Goal: Task Accomplishment & Management: Manage account settings

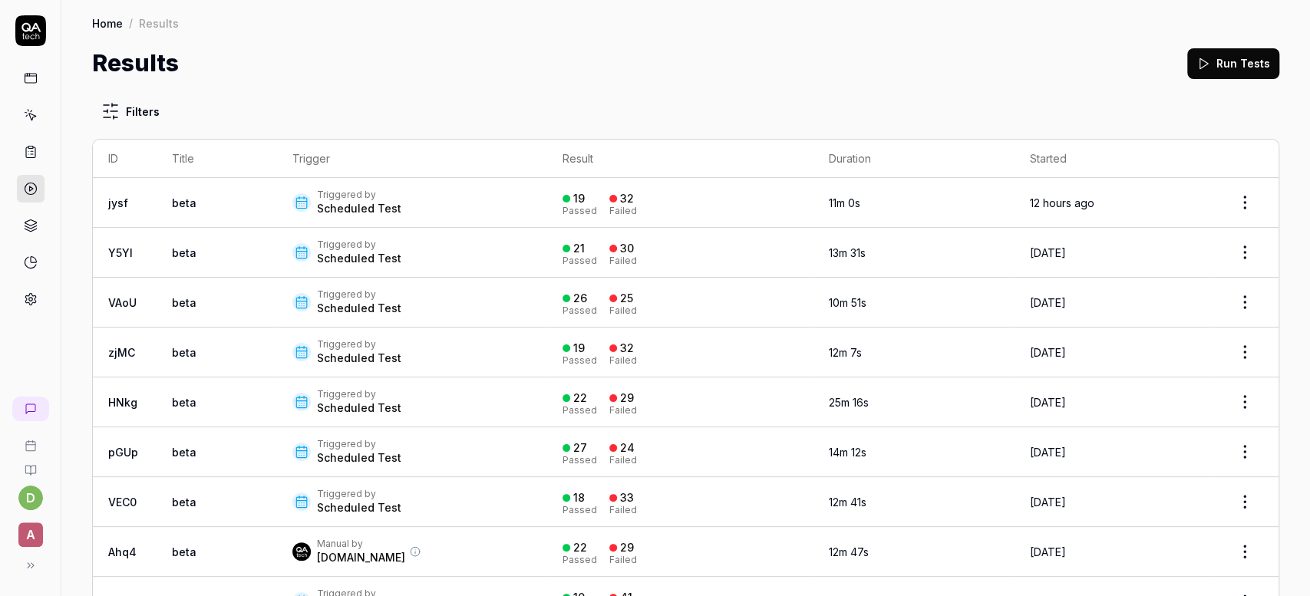
click at [346, 193] on div "Triggered by" at bounding box center [359, 195] width 84 height 12
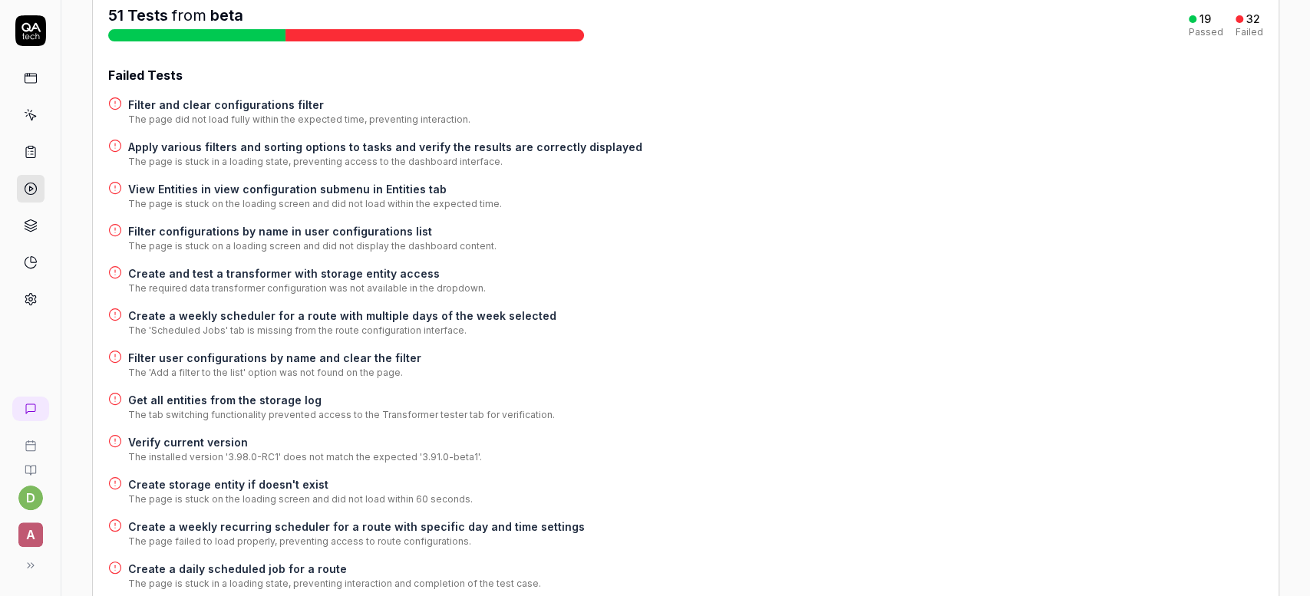
scroll to position [179, 0]
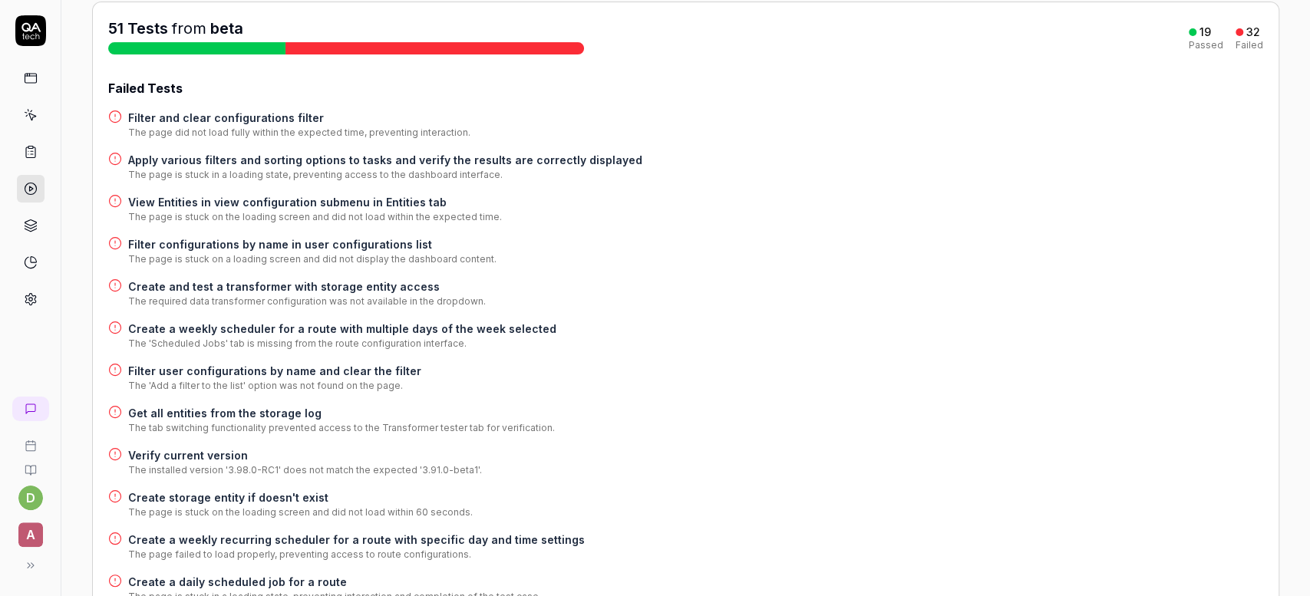
click at [230, 121] on h4 "Filter and clear configurations filter" at bounding box center [299, 118] width 342 height 16
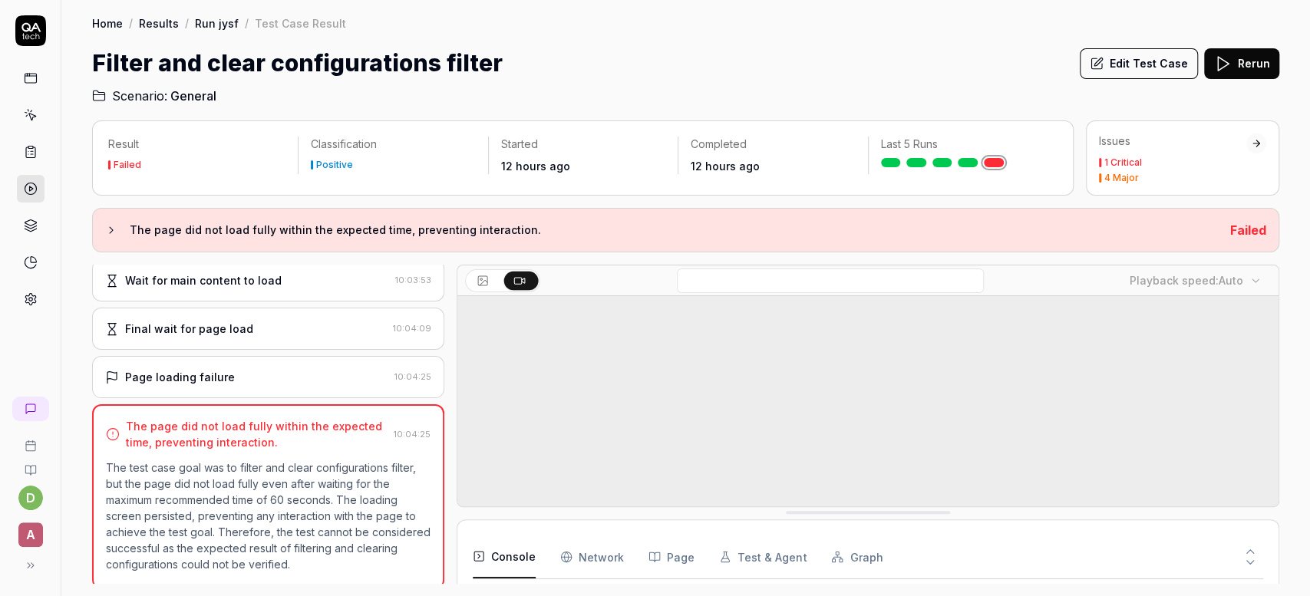
scroll to position [149, 0]
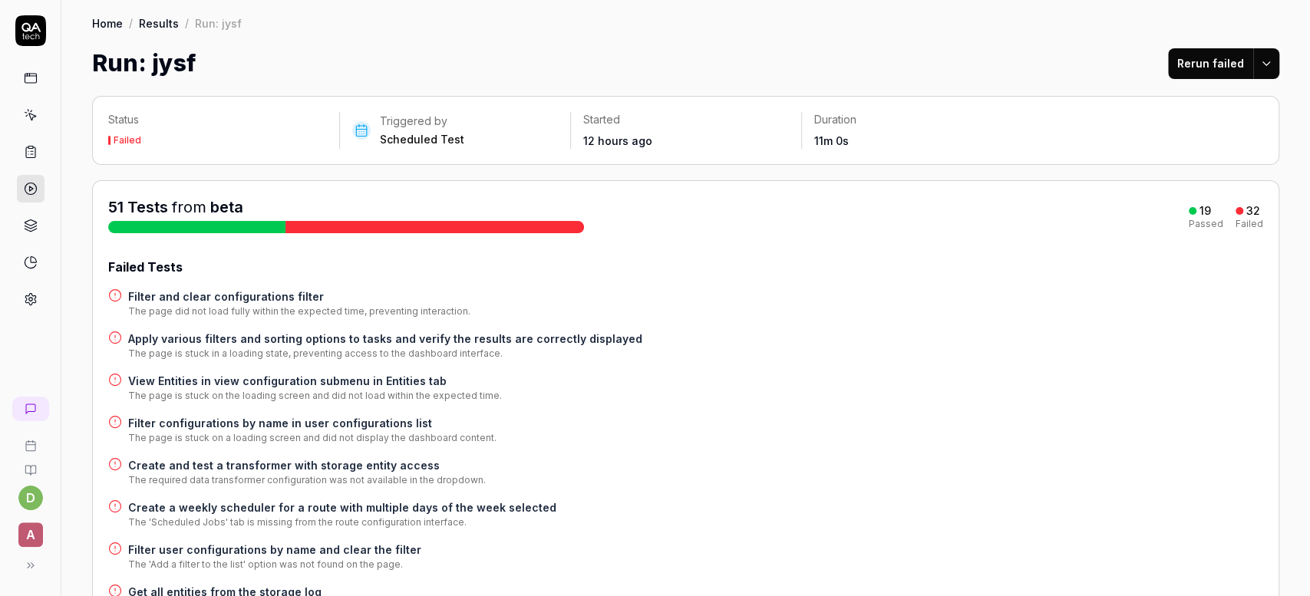
click at [327, 335] on h4 "Apply various filters and sorting options to tasks and verify the results are c…" at bounding box center [385, 339] width 514 height 16
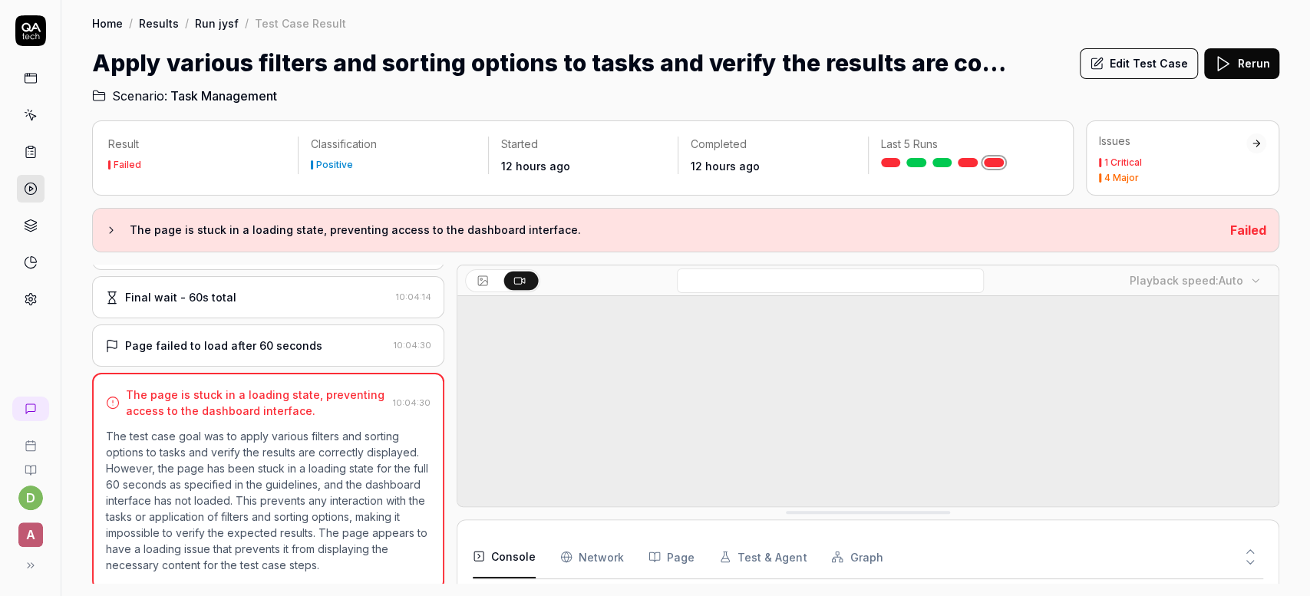
scroll to position [411, 0]
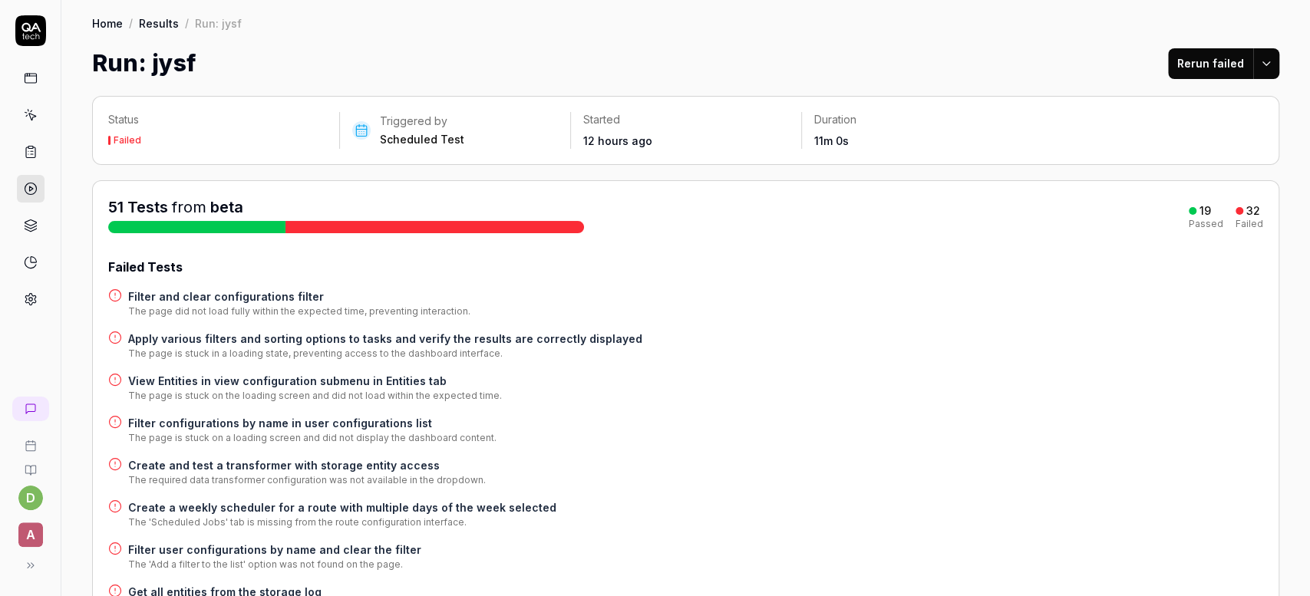
click at [308, 378] on h4 "View Entities in view configuration submenu in Entities tab" at bounding box center [315, 381] width 374 height 16
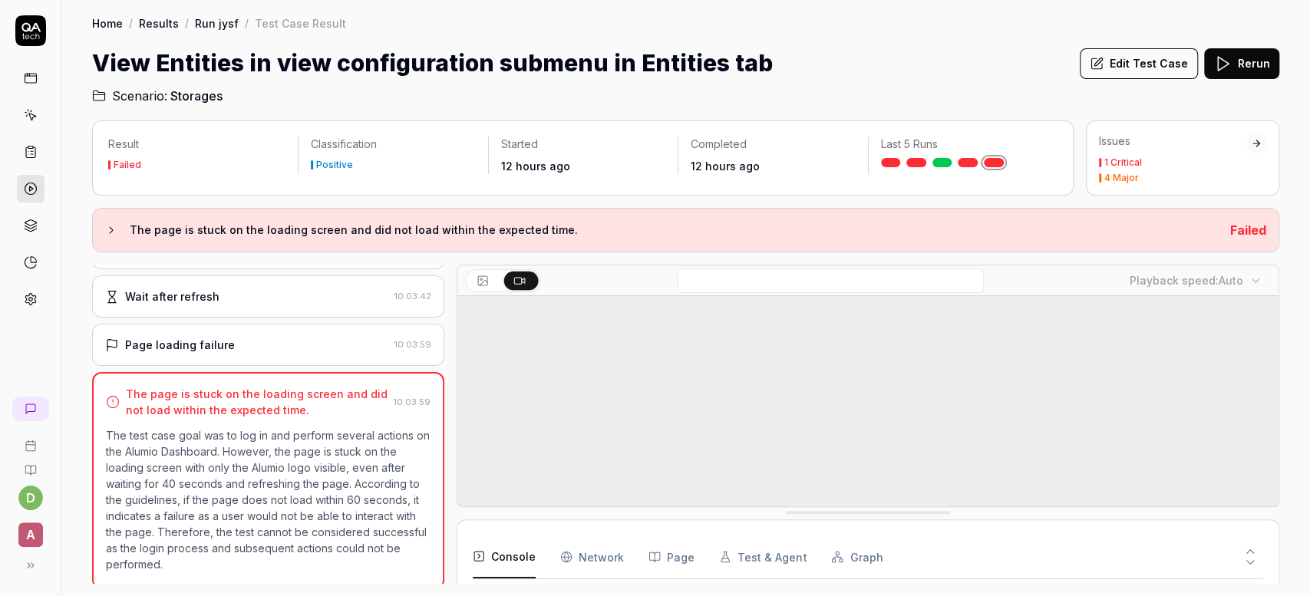
scroll to position [317, 0]
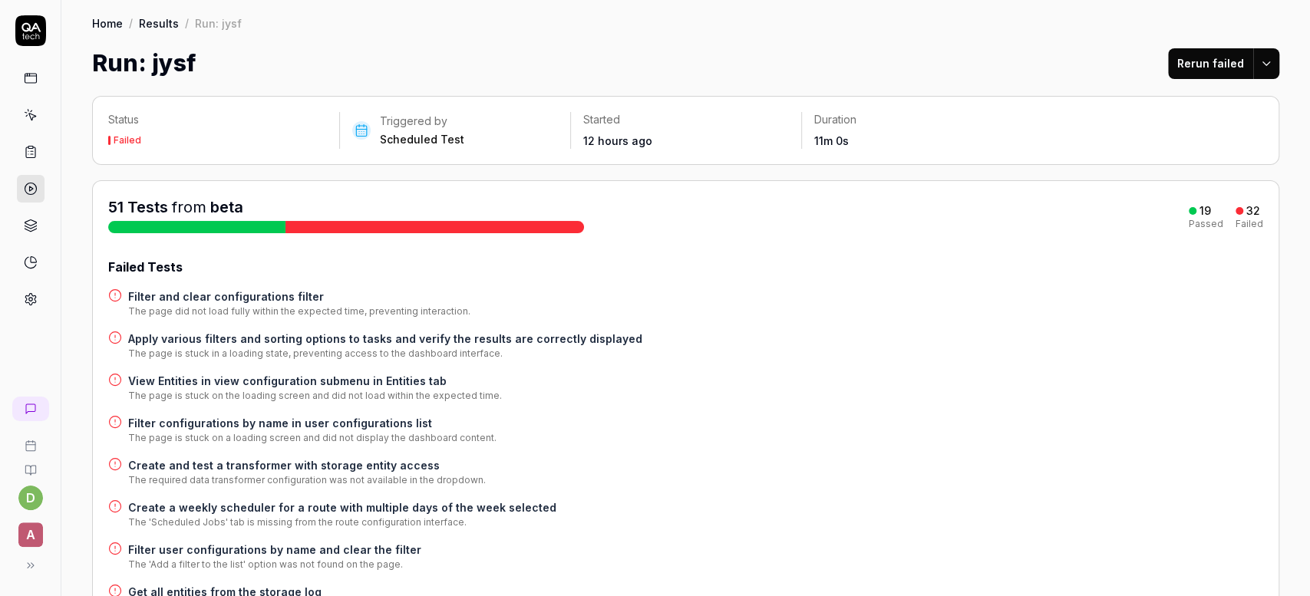
click at [285, 416] on h4 "Filter configurations by name in user configurations list" at bounding box center [312, 423] width 368 height 16
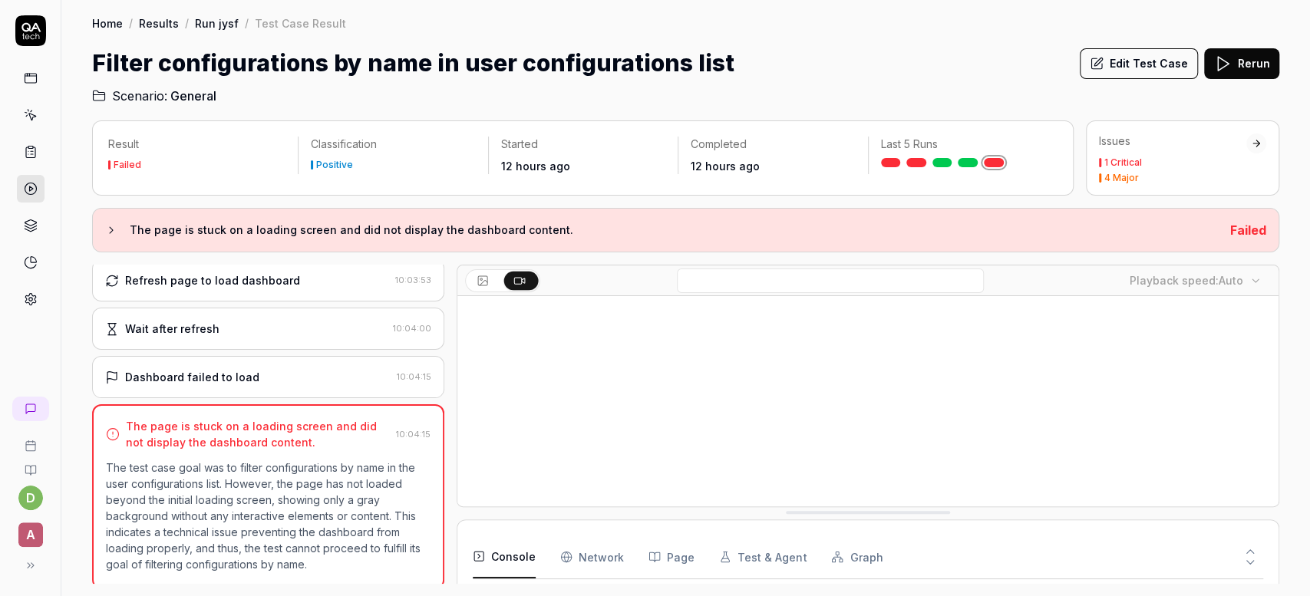
scroll to position [317, 0]
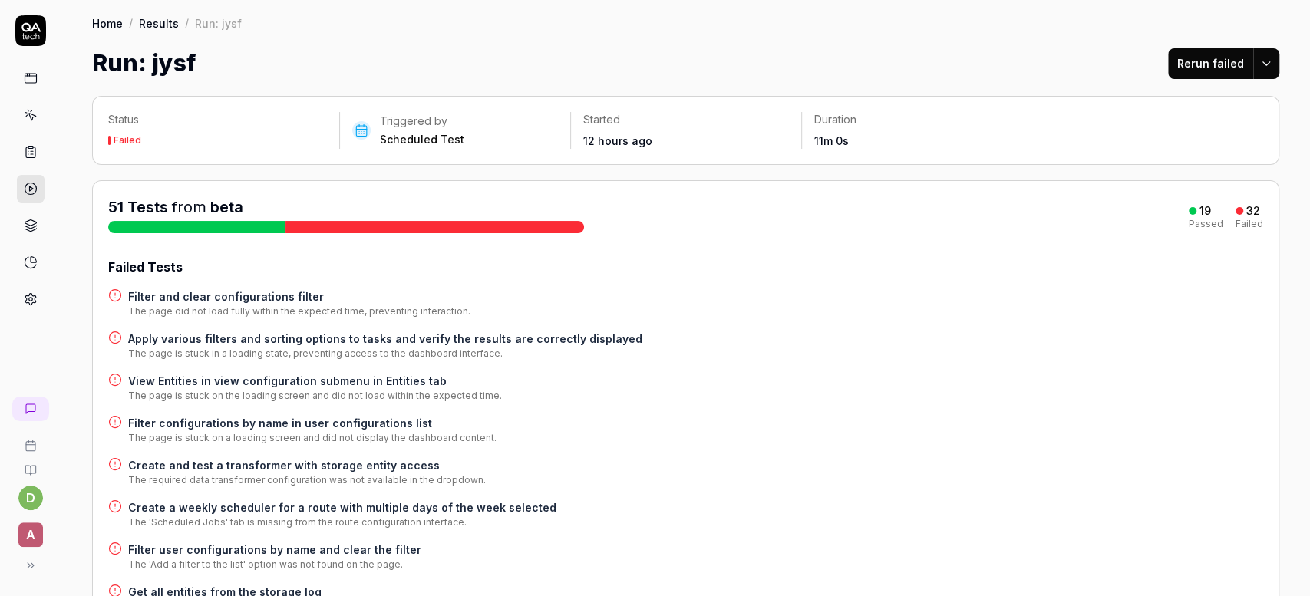
drag, startPoint x: 466, startPoint y: 419, endPoint x: 545, endPoint y: 441, distance: 82.1
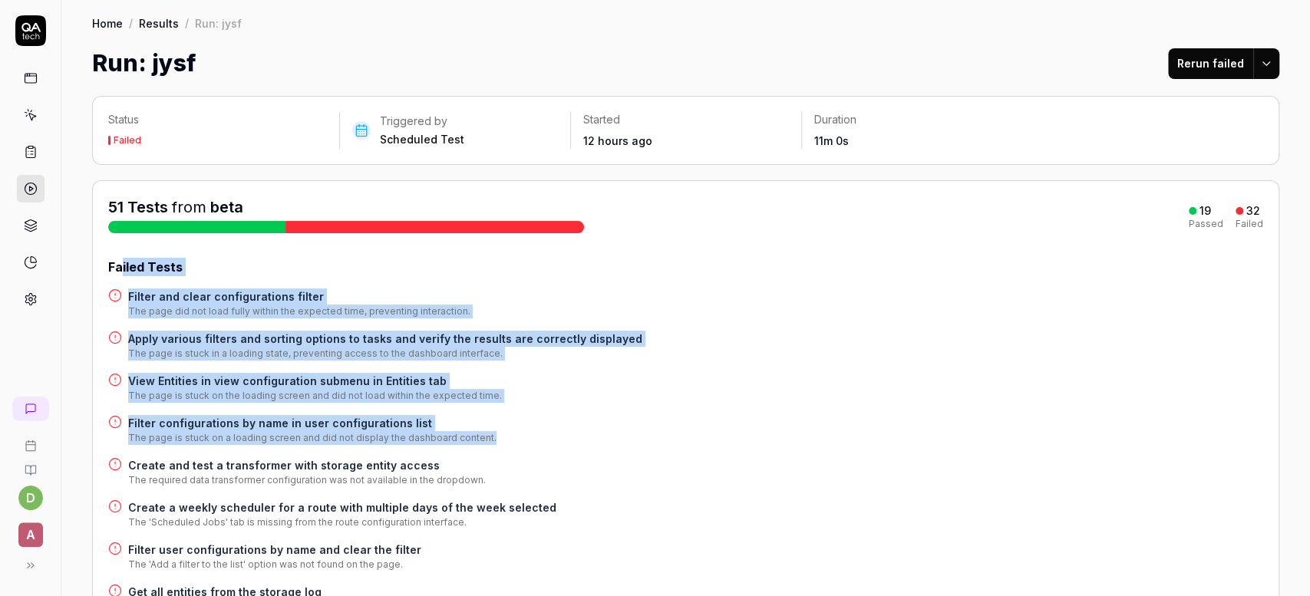
drag, startPoint x: 545, startPoint y: 441, endPoint x: 120, endPoint y: 274, distance: 457.0
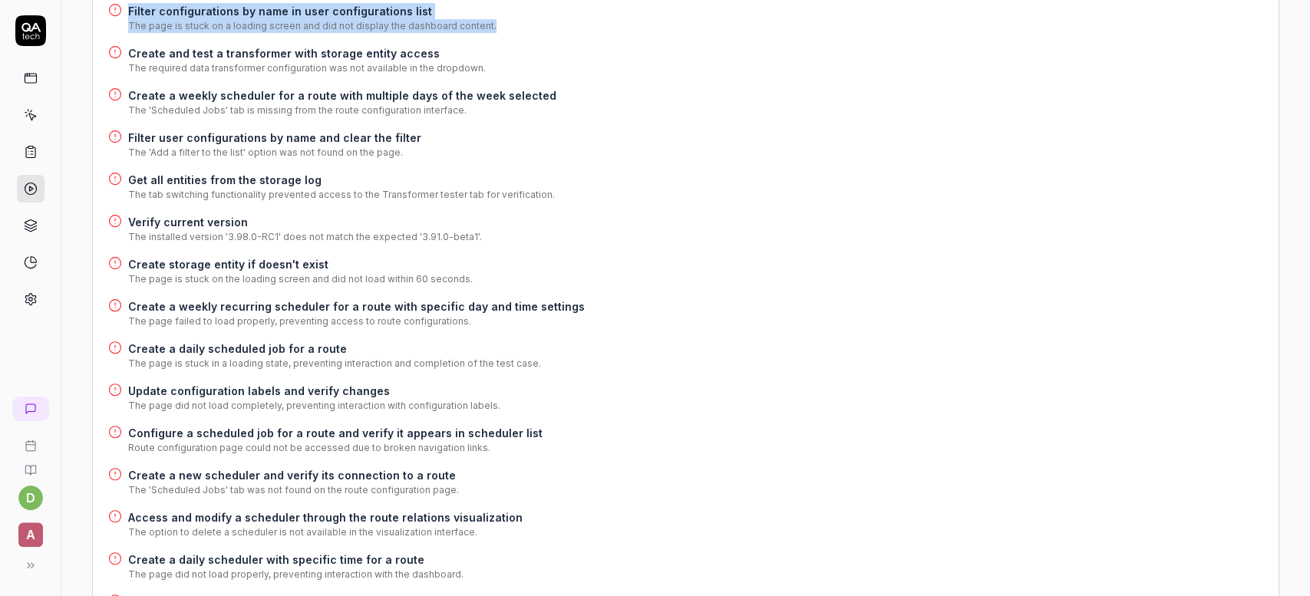
scroll to position [415, 0]
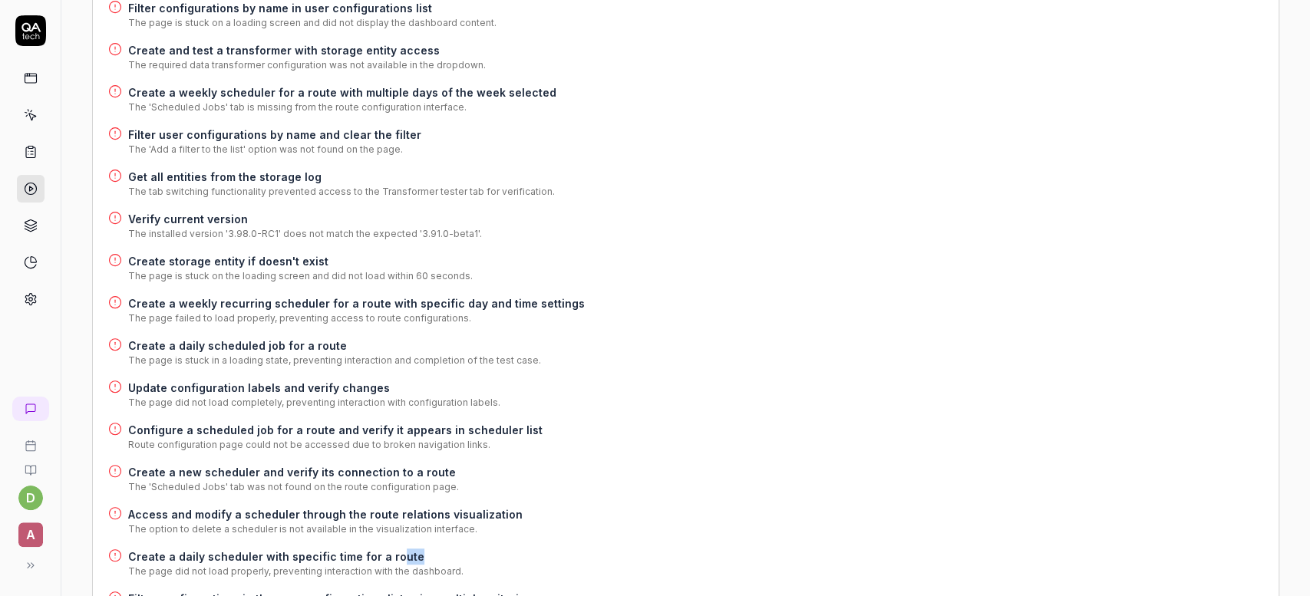
drag, startPoint x: 456, startPoint y: 562, endPoint x: 381, endPoint y: 560, distance: 75.2
click at [383, 562] on div "Create a daily scheduler with specific time for a route The page did not load p…" at bounding box center [685, 564] width 1155 height 30
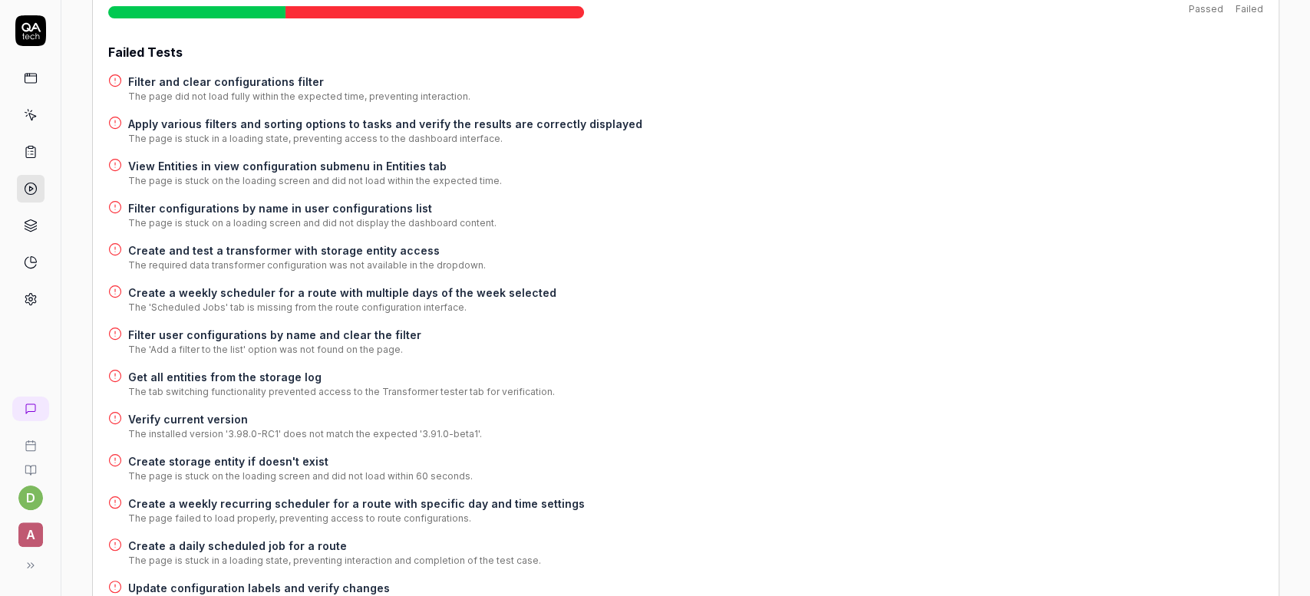
scroll to position [213, 0]
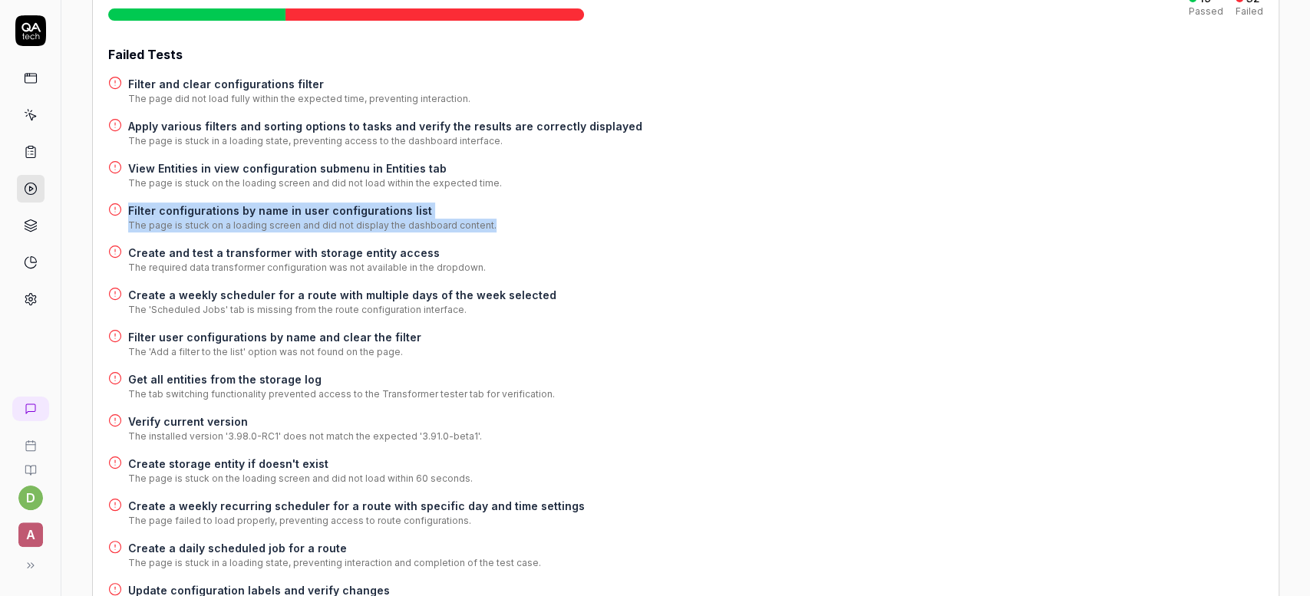
drag, startPoint x: 507, startPoint y: 233, endPoint x: 82, endPoint y: 226, distance: 425.3
click at [349, 253] on h4 "Create and test a transformer with storage entity access" at bounding box center [307, 253] width 358 height 16
click at [335, 251] on h4 "Create and test a transformer with storage entity access" at bounding box center [307, 253] width 358 height 16
click at [375, 296] on h4 "Create a weekly scheduler for a route with multiple days of the week selected" at bounding box center [342, 295] width 428 height 16
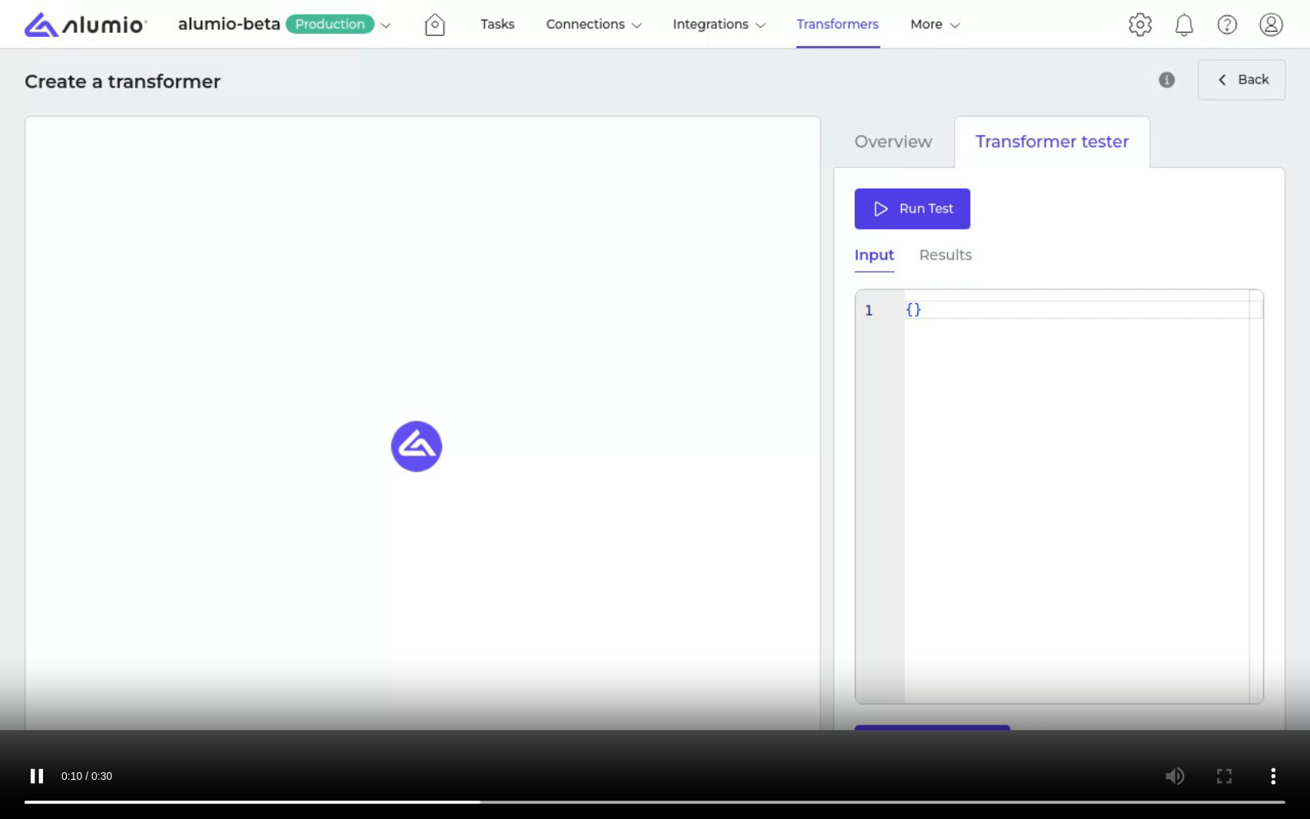
click at [786, 583] on video at bounding box center [655, 409] width 1310 height 819
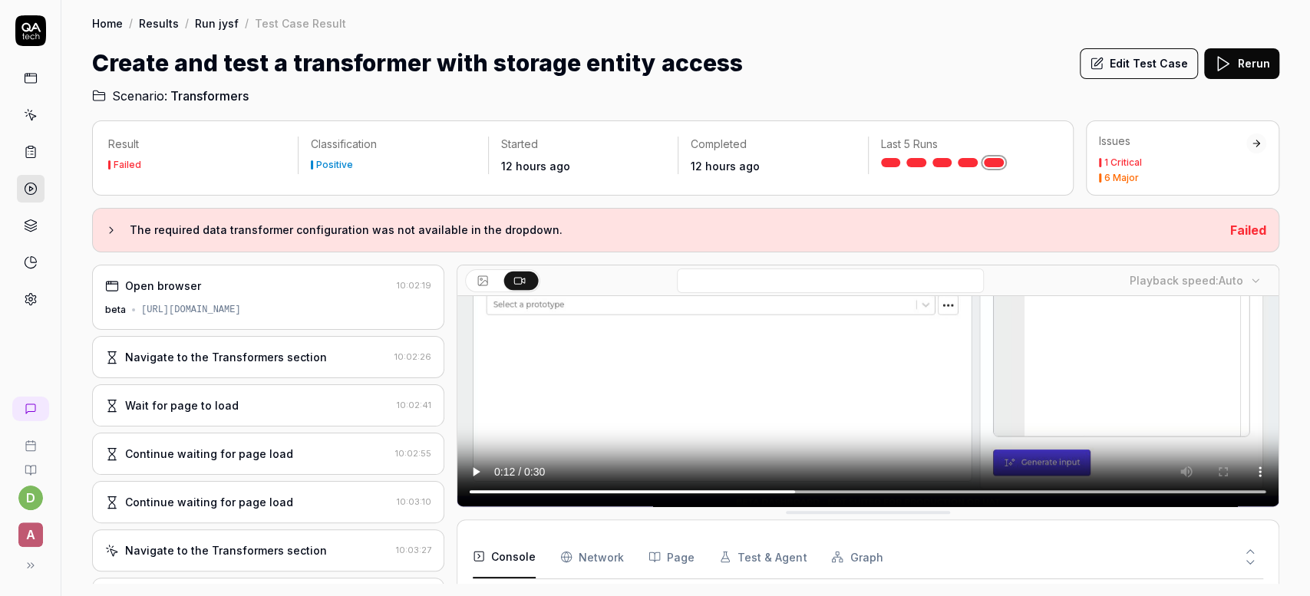
click at [1148, 71] on button "Edit Test Case" at bounding box center [1139, 63] width 118 height 31
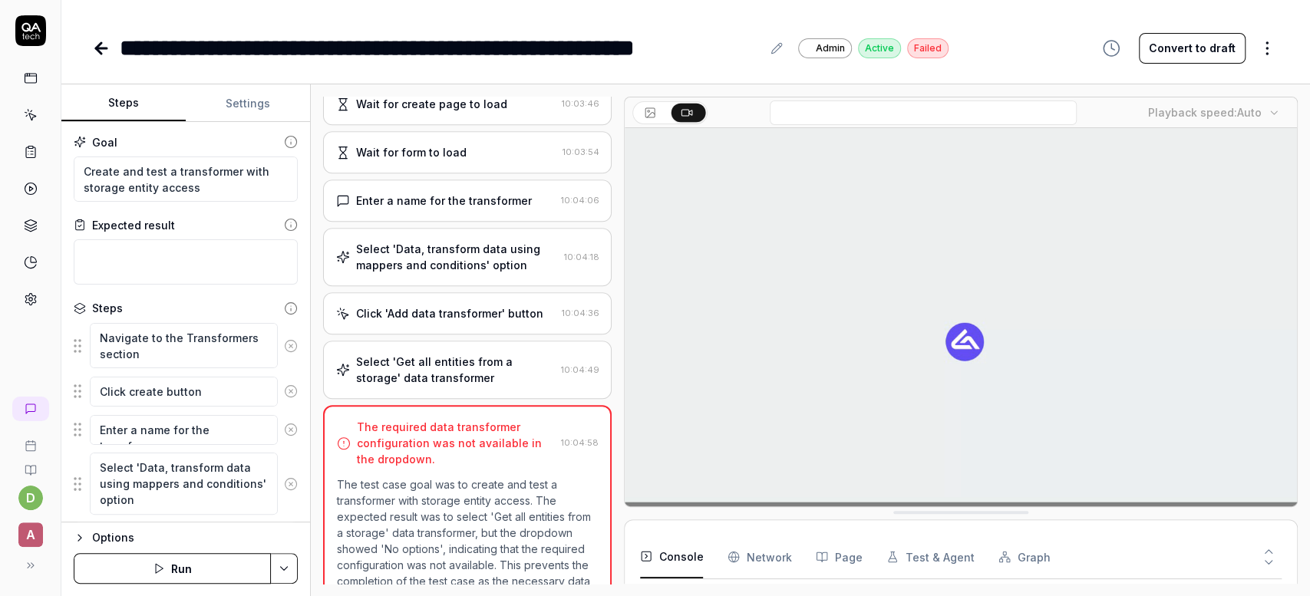
scroll to position [406, 0]
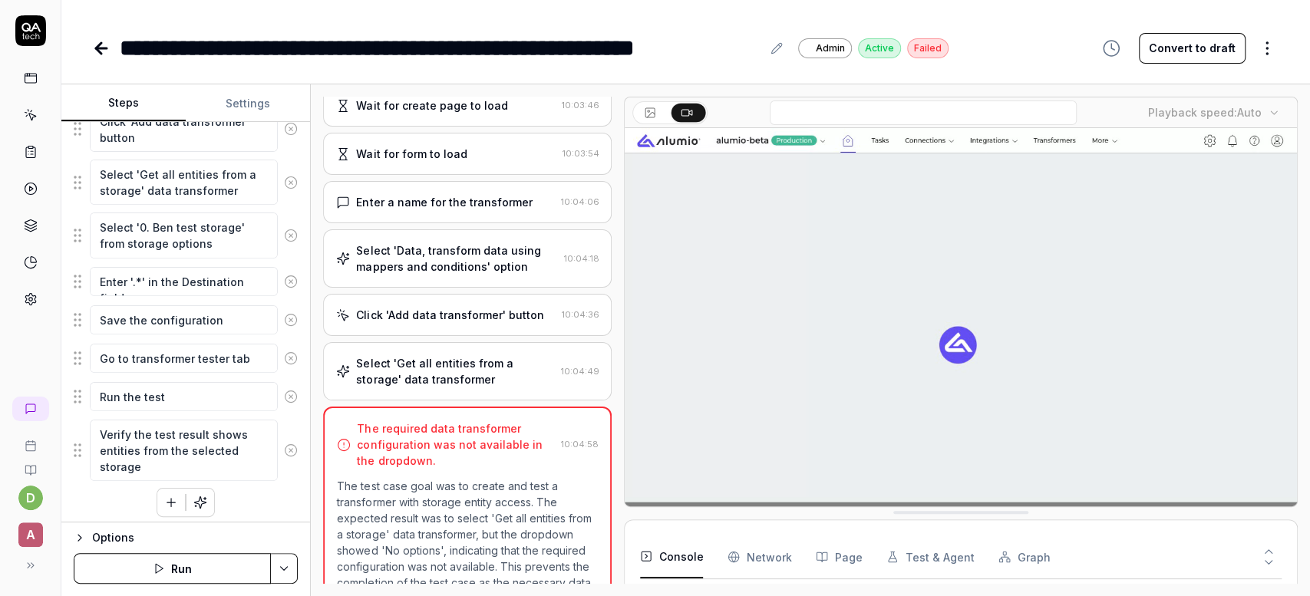
type textarea "*"
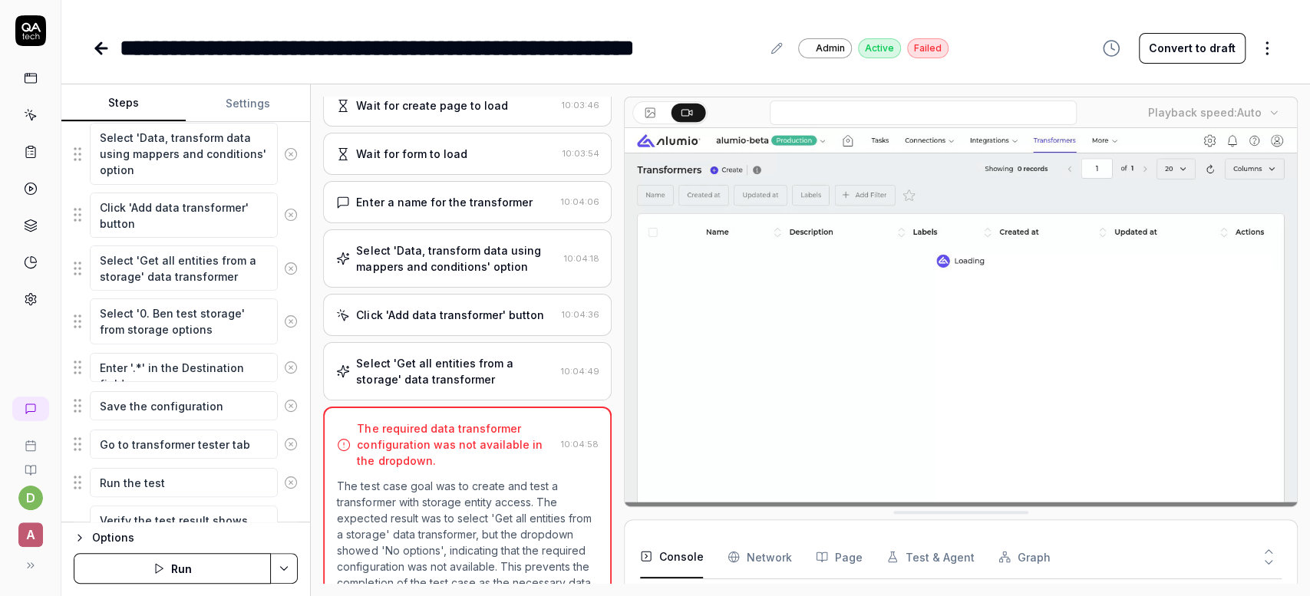
click at [728, 417] on video at bounding box center [961, 338] width 672 height 420
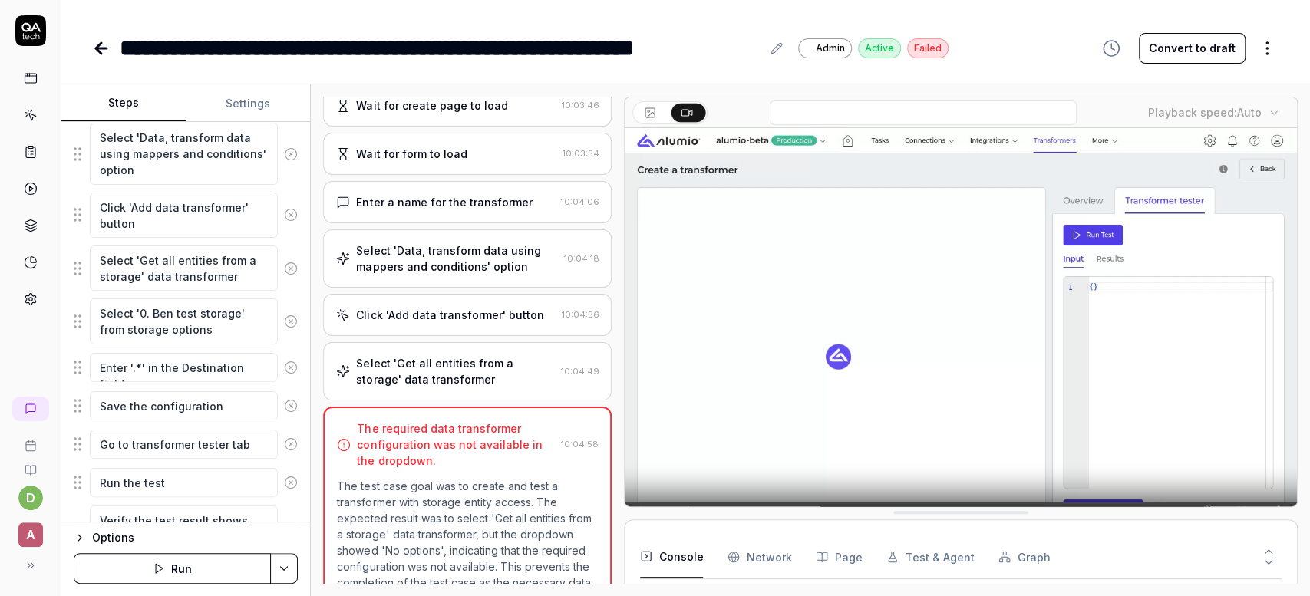
click at [848, 382] on video at bounding box center [961, 338] width 672 height 420
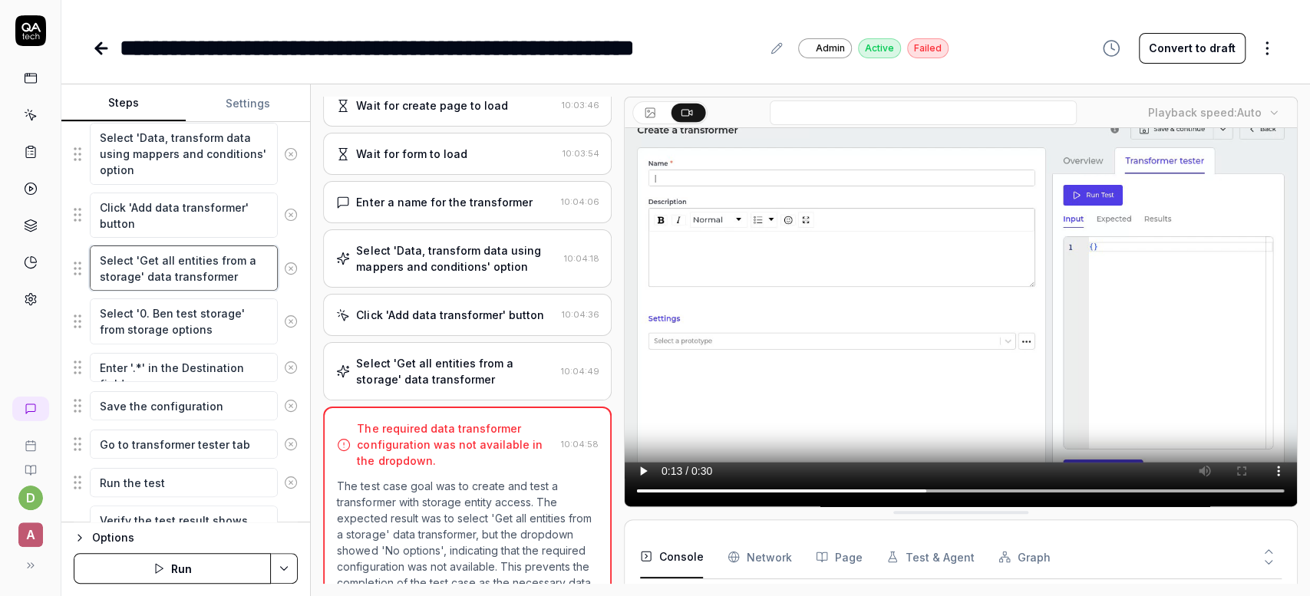
click at [240, 273] on textarea "Select 'Get all entities from a storage' data transformer" at bounding box center [184, 268] width 188 height 45
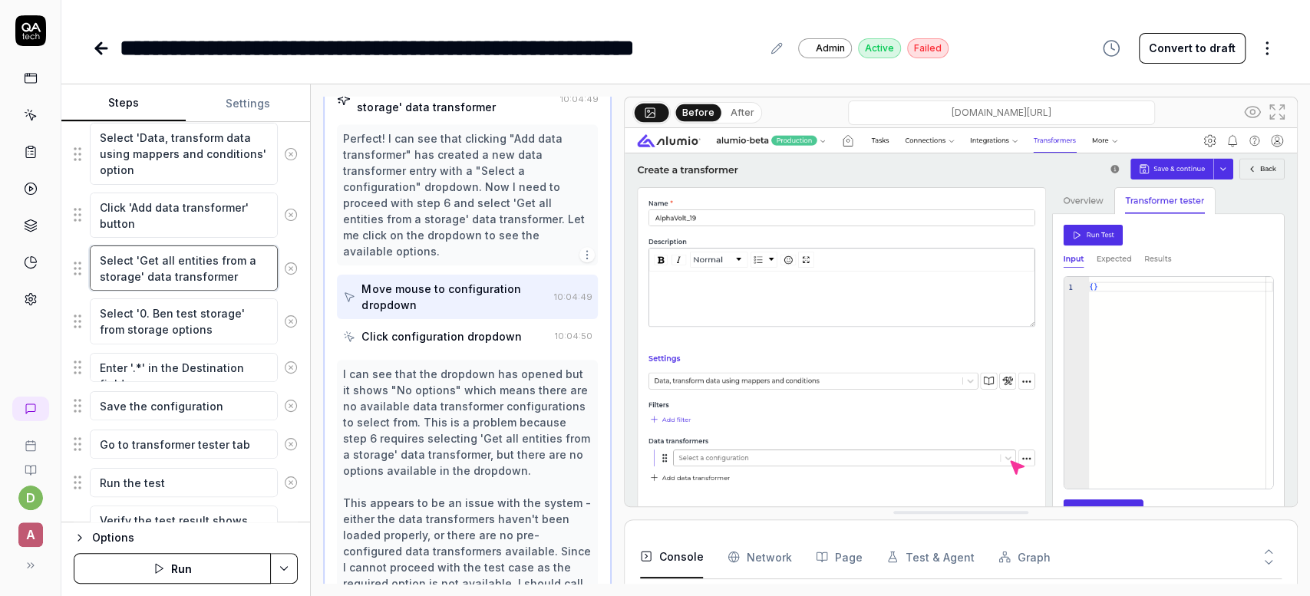
scroll to position [705, 0]
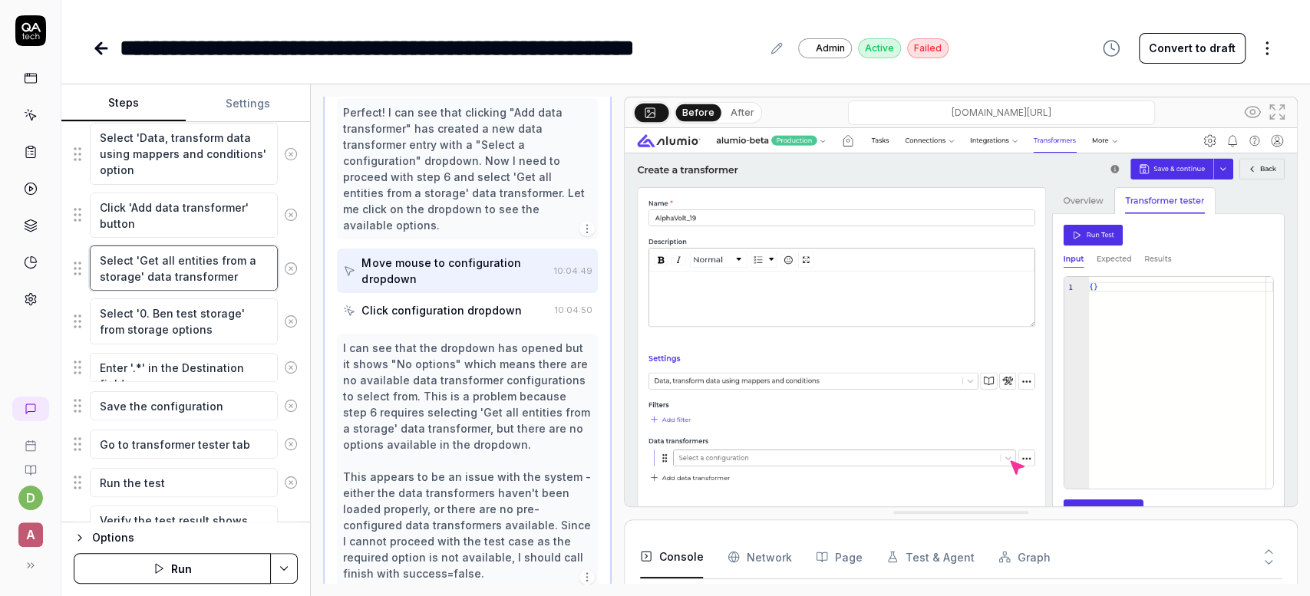
type textarea "*"
type textarea "Select 'Get all entities from a storage' data transformerW"
type textarea "*"
type textarea "Select 'Get all entities from a storage' data transformer"
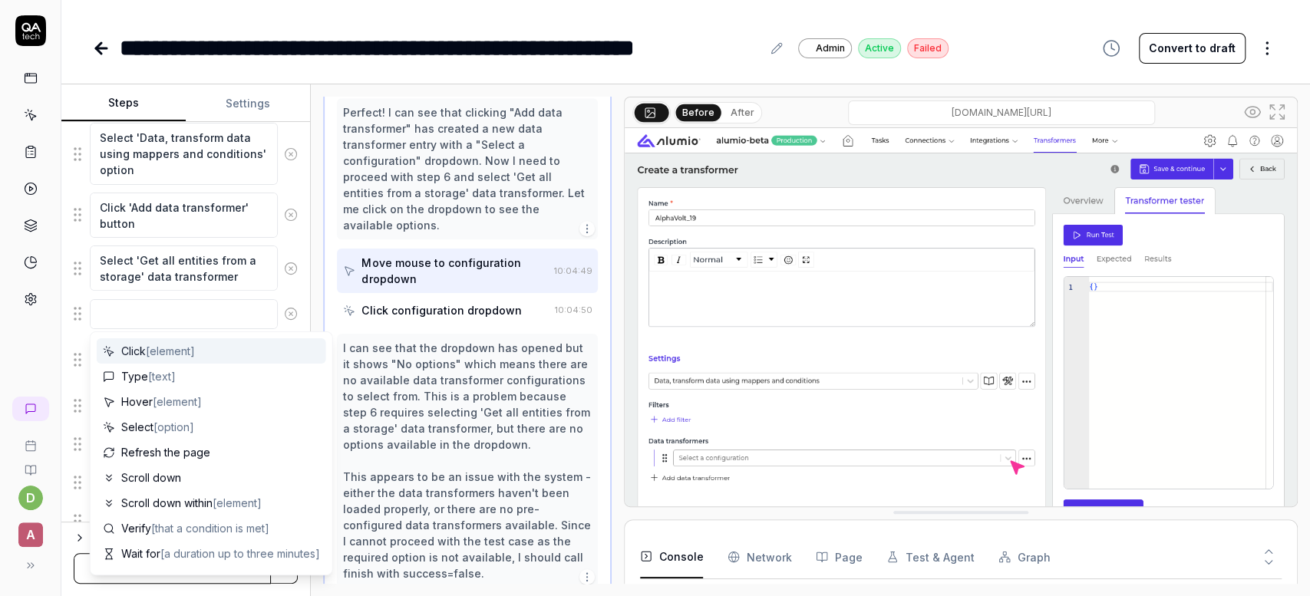
click at [228, 299] on textarea at bounding box center [184, 313] width 188 height 29
click at [233, 282] on textarea "Select 'Get all entities from a storage' data transformer" at bounding box center [184, 268] width 188 height 45
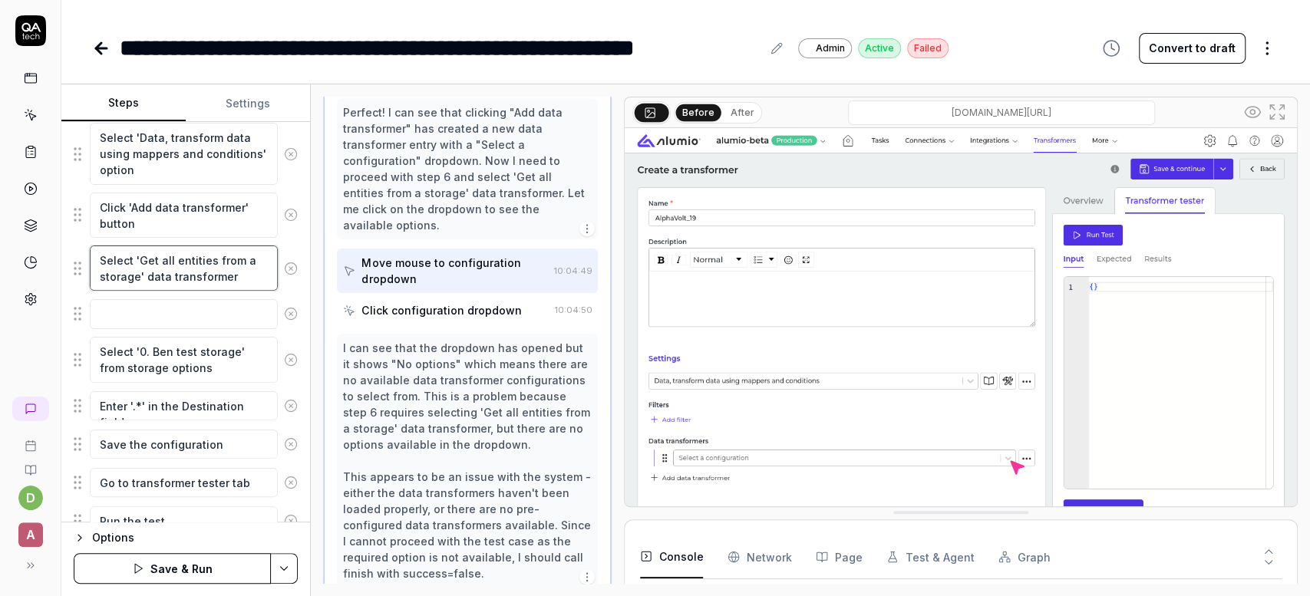
click at [233, 282] on textarea "Select 'Get all entities from a storage' data transformer" at bounding box center [184, 268] width 188 height 45
click at [246, 280] on textarea "Select 'Get all entities from a storage' data transformer" at bounding box center [184, 268] width 188 height 45
type textarea "*"
type textarea "Select 'Get all entities from a storage' data transformer"
type textarea "*"
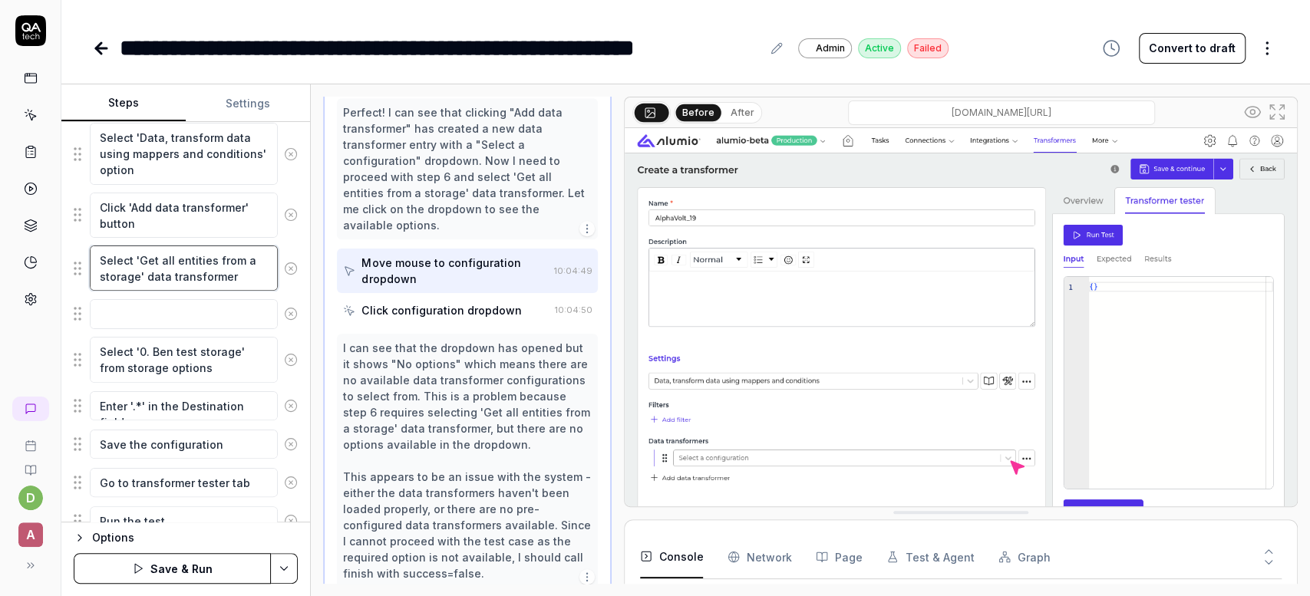
type textarea "Select 'Get all entities from a storage' data transformer w"
type textarea "*"
type textarea "Select 'Get all entities from a storage' data transformer wh"
type textarea "*"
type textarea "Select 'Get all entities from a storage' data transformer whe"
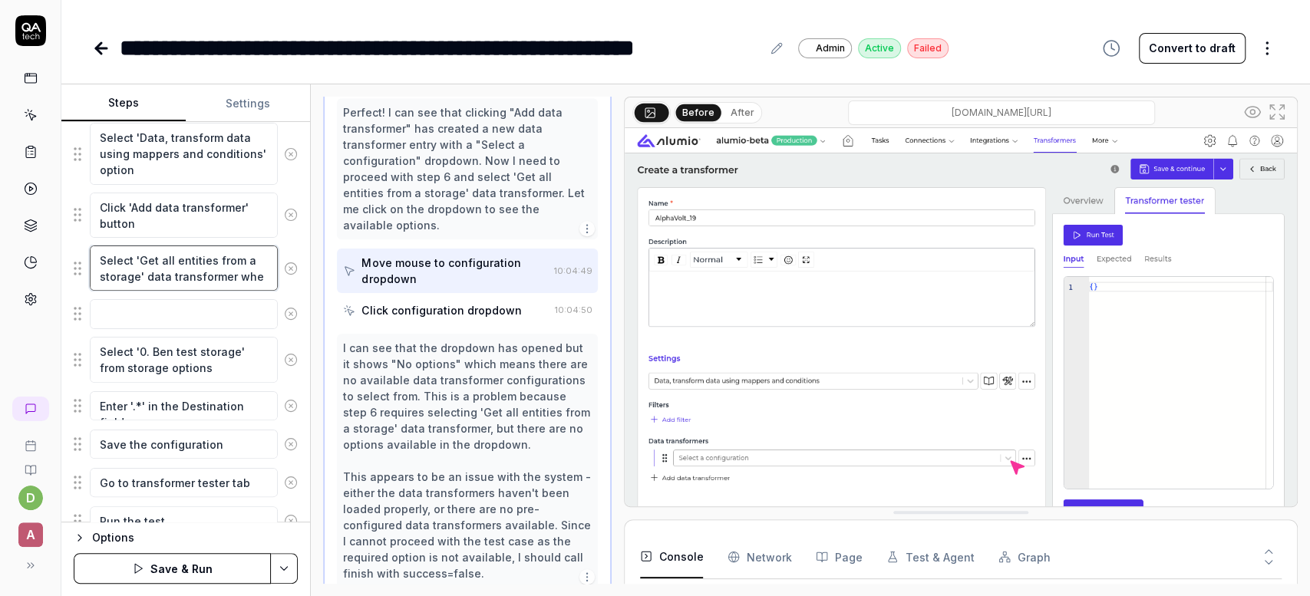
type textarea "*"
type textarea "Select 'Get all entities from a storage' data transformer when"
type textarea "*"
type textarea "Select 'Get all entities from a storage' data transformer when"
type textarea "*"
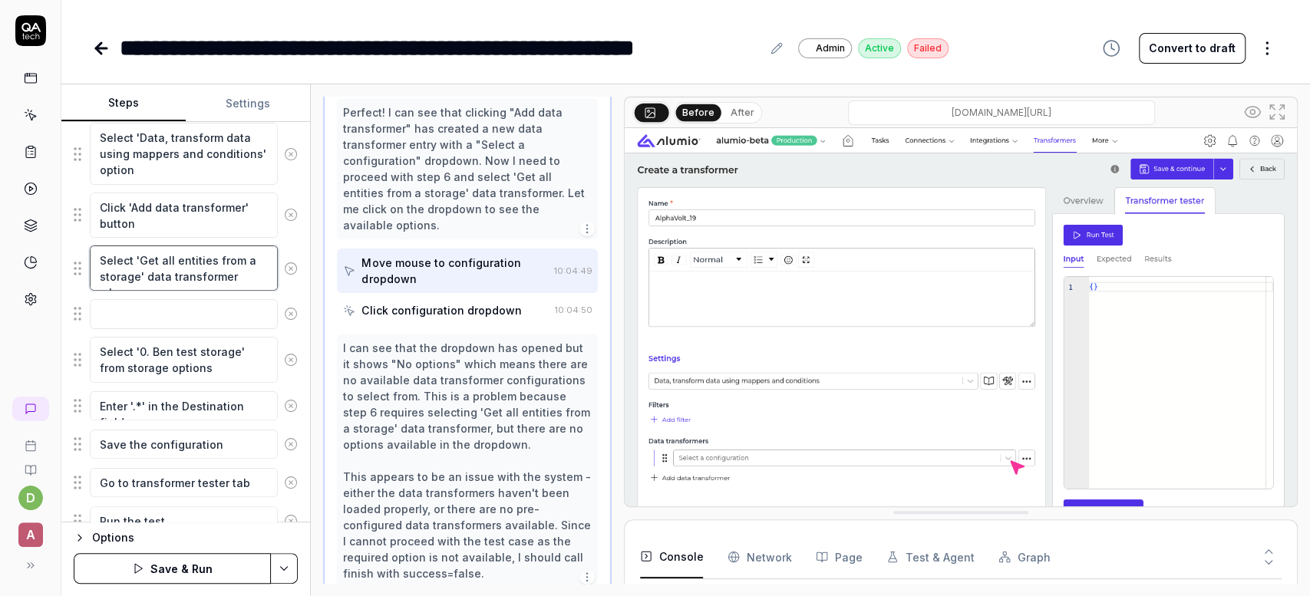
type textarea "Select 'Get all entities from a storage' data transformer when o"
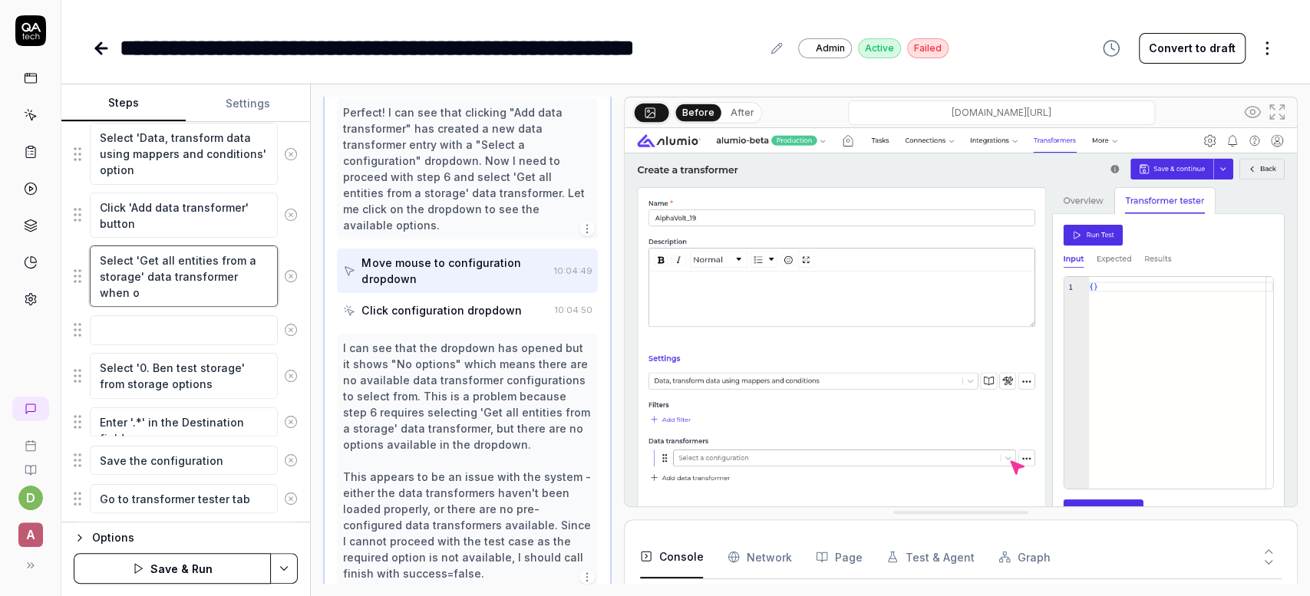
type textarea "*"
type textarea "Select 'Get all entities from a storage' data transformer when op"
type textarea "*"
type textarea "Select 'Get all entities from a storage' data transformer when ope"
type textarea "*"
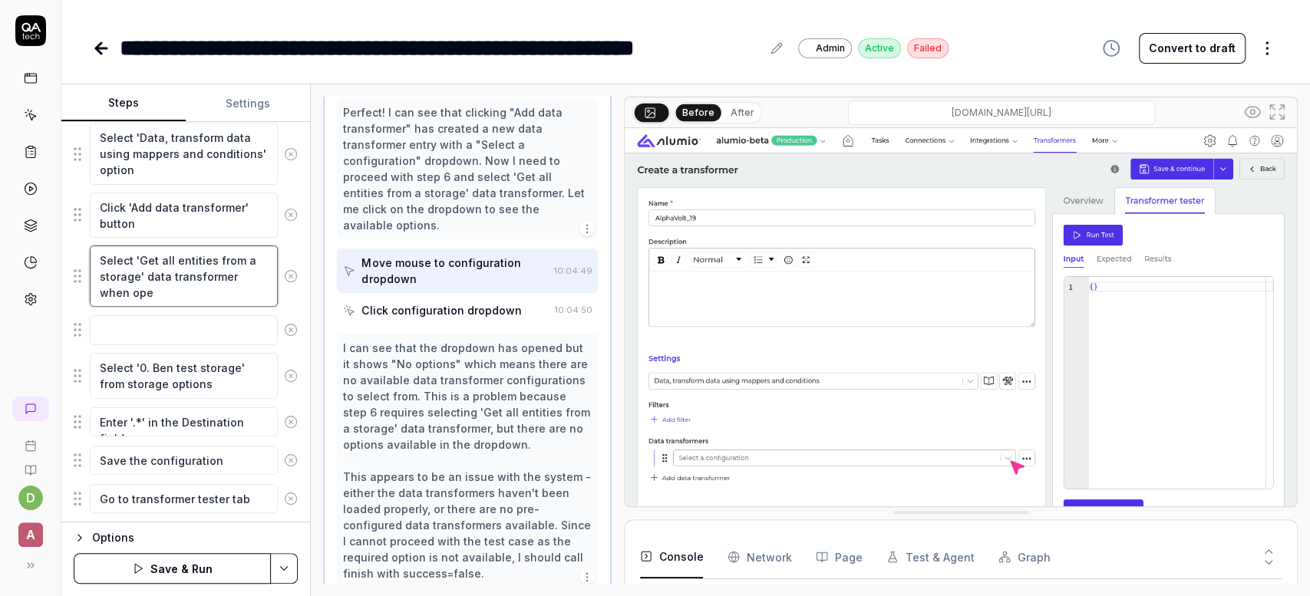
type textarea "Select 'Get all entities from a storage' data transformer when open"
type textarea "*"
type textarea "Select 'Get all entities from a storage' data transformer when open"
type textarea "*"
type textarea "Select 'Get all entities from a storage' data transformer when open d"
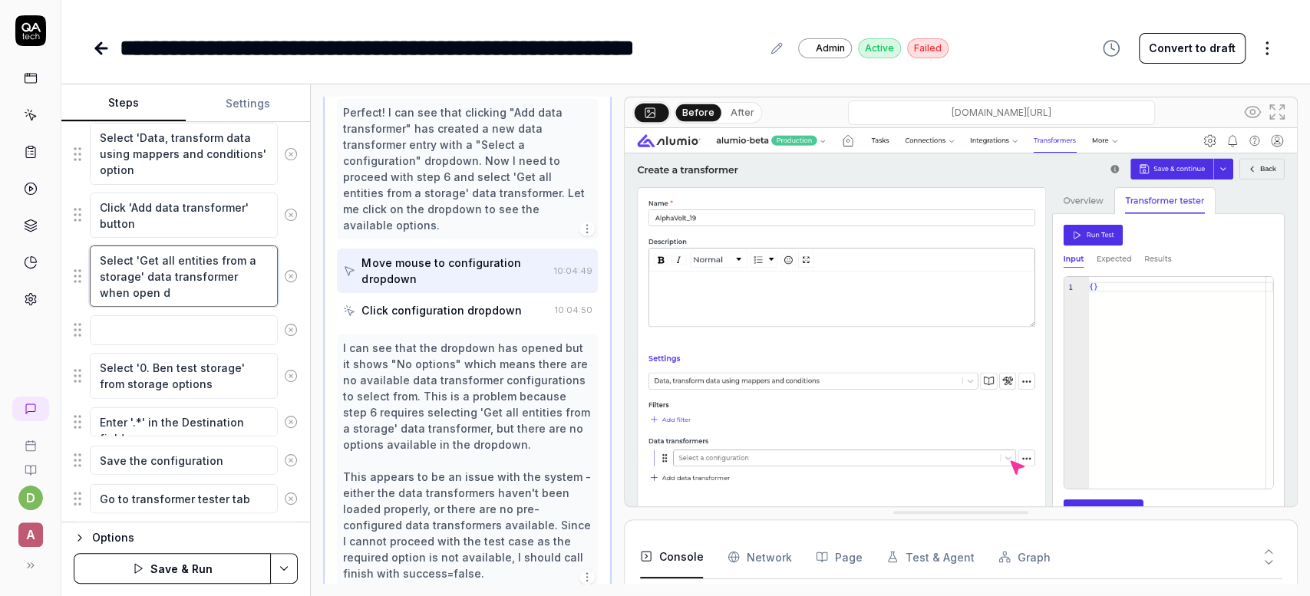
type textarea "*"
type textarea "Select 'Get all entities from a storage' data transformer when open dr"
type textarea "*"
type textarea "Select 'Get all entities from a storage' data transformer when open dro"
type textarea "*"
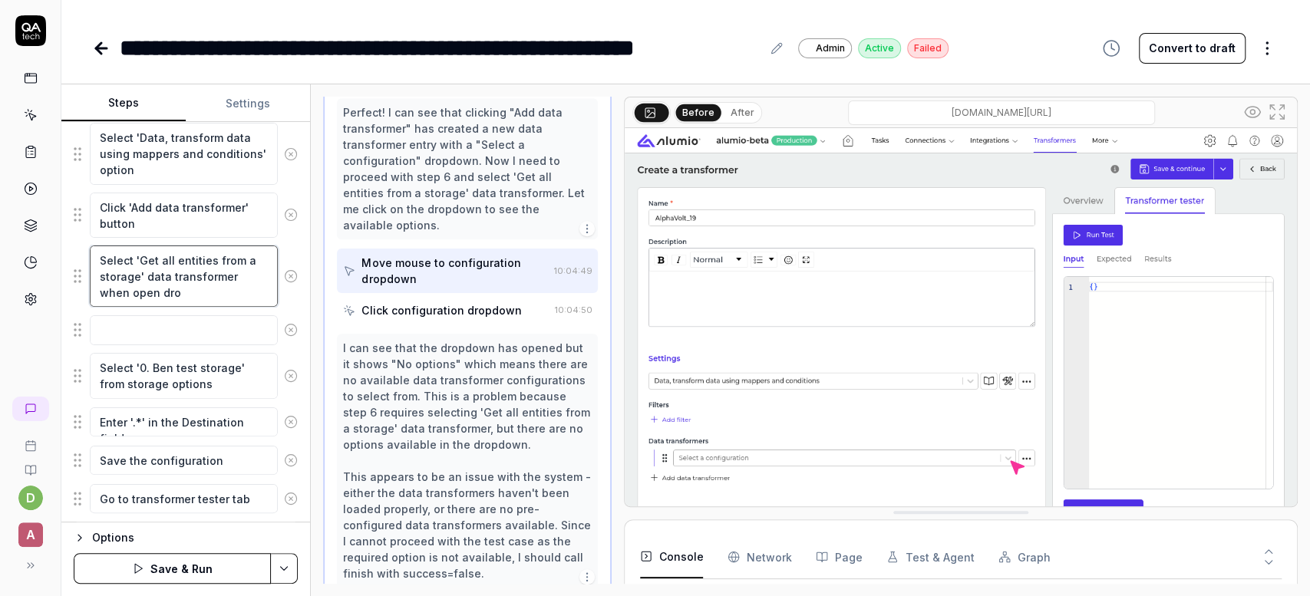
type textarea "Select 'Get all entities from a storage' data transformer when open drop"
type textarea "*"
type textarea "Select 'Get all entities from a storage' data transformer when open dropd"
type textarea "*"
type textarea "Select 'Get all entities from a storage' data transformer when open dropda"
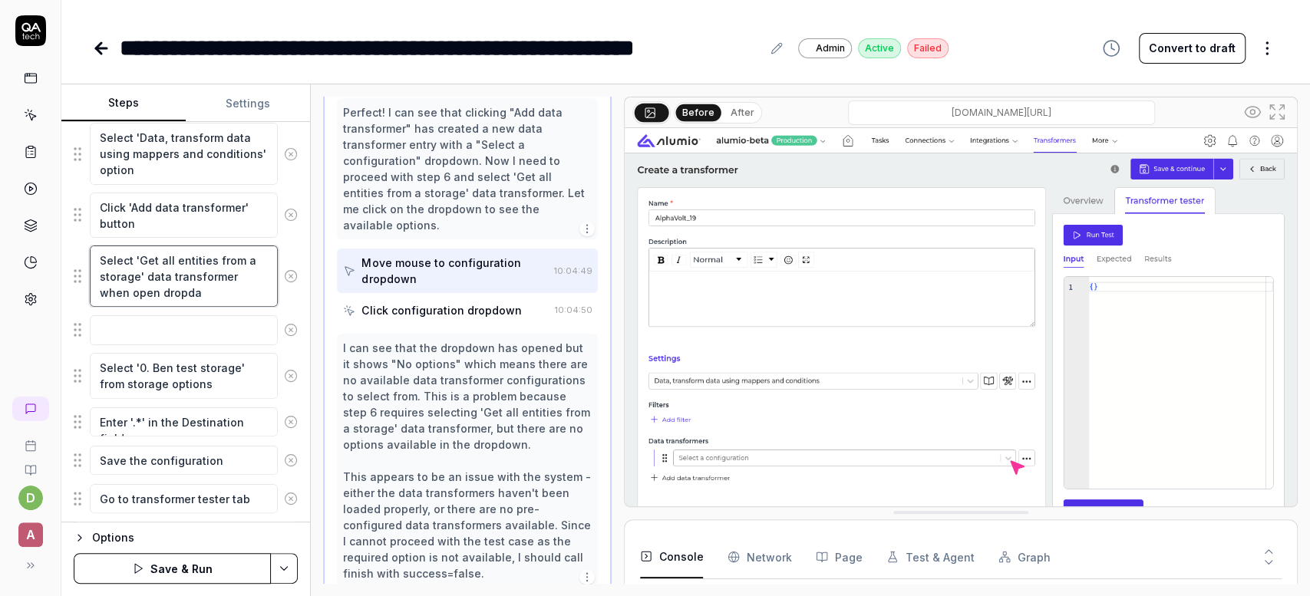
type textarea "*"
type textarea "Select 'Get all entities from a storage' data transformer when open dropd"
type textarea "*"
type textarea "Select 'Get all entities from a storage' data transformer when open dropdo"
type textarea "*"
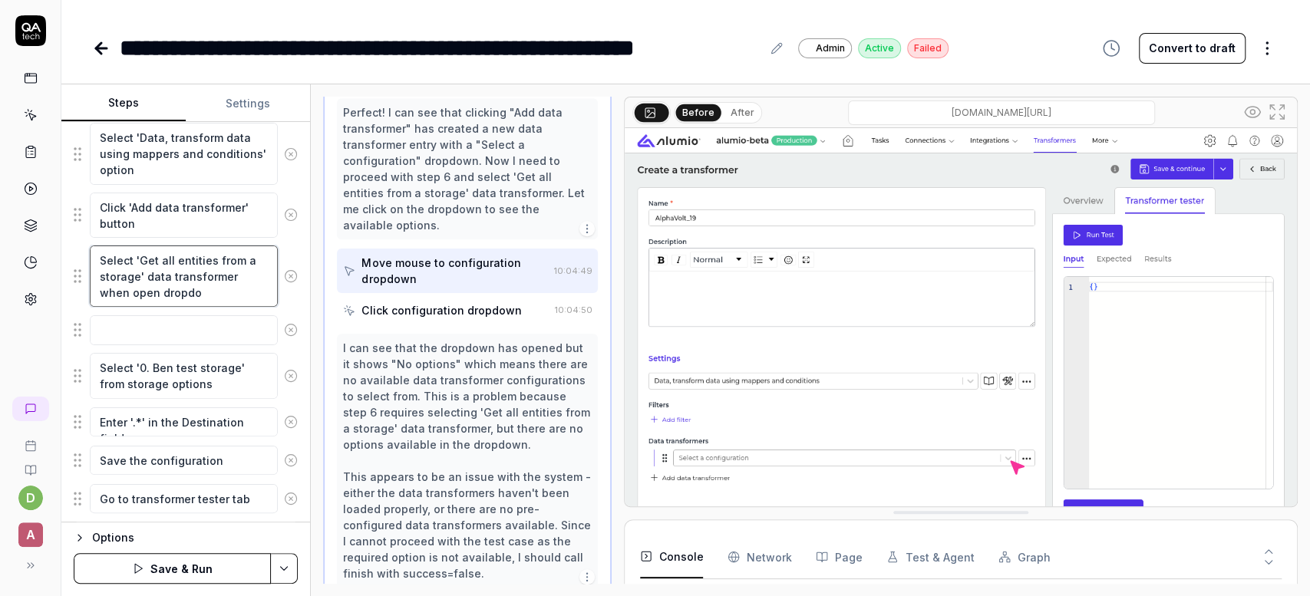
type textarea "Select 'Get all entities from a storage' data transformer when open dropdow"
type textarea "*"
type textarea "Select 'Get all entities from a storage' data transformer when open dropdown"
type textarea "*"
type textarea "Select 'Get all entities from a storage' data transformer when open dropdown"
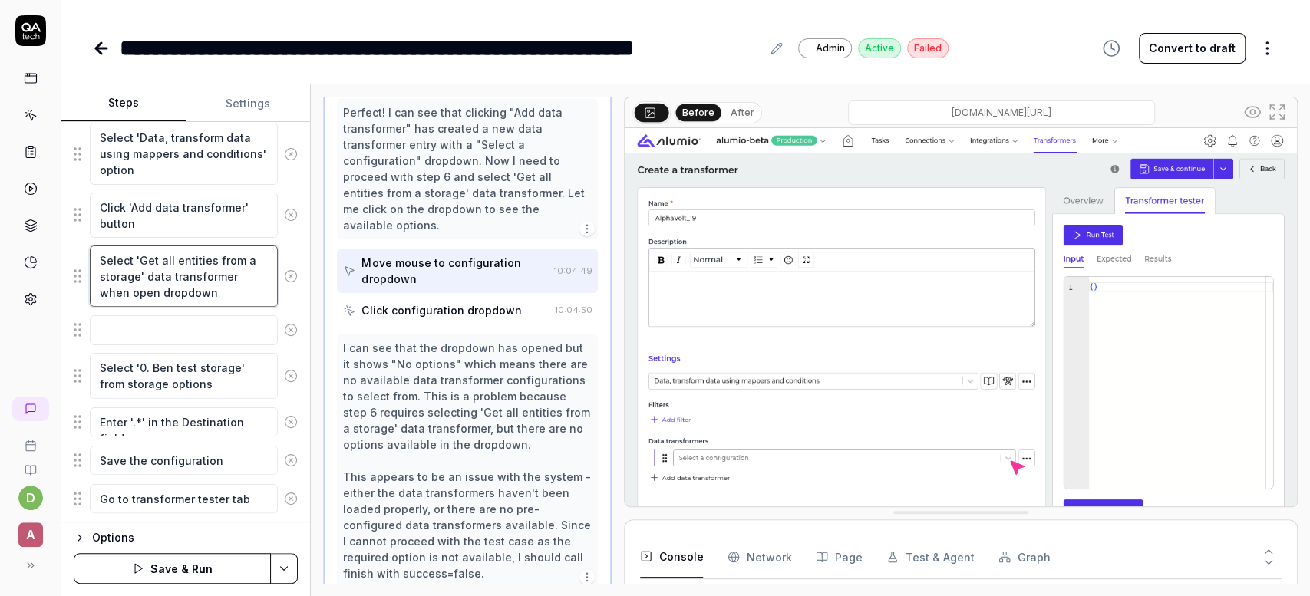
type textarea "*"
type textarea "Select 'Get all entities from a storage' data transformer when open dropdown w"
type textarea "*"
type textarea "Select 'Get all entities from a storage' data transformer when open dropdown wa"
type textarea "*"
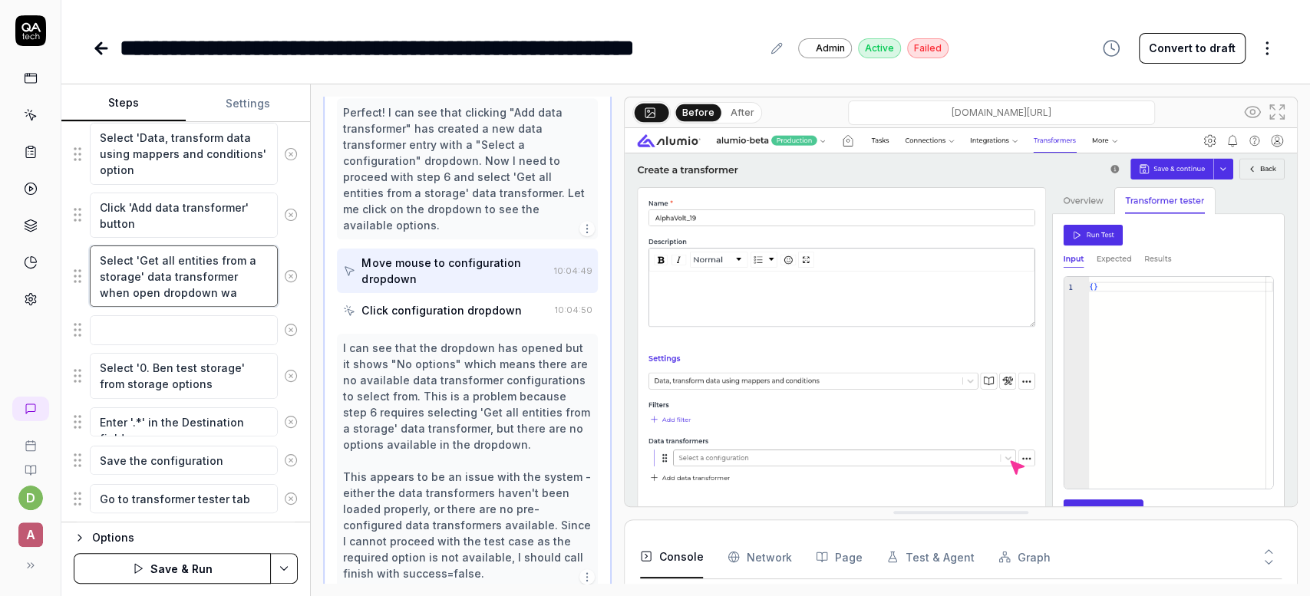
type textarea "Select 'Get all entities from a storage' data transformer when open dropdown wai"
type textarea "*"
type textarea "Select 'Get all entities from a storage' data transformer when open dropdown wa…"
type textarea "*"
type textarea "Select 'Get all entities from a storage' data transformer when open dropdown wa…"
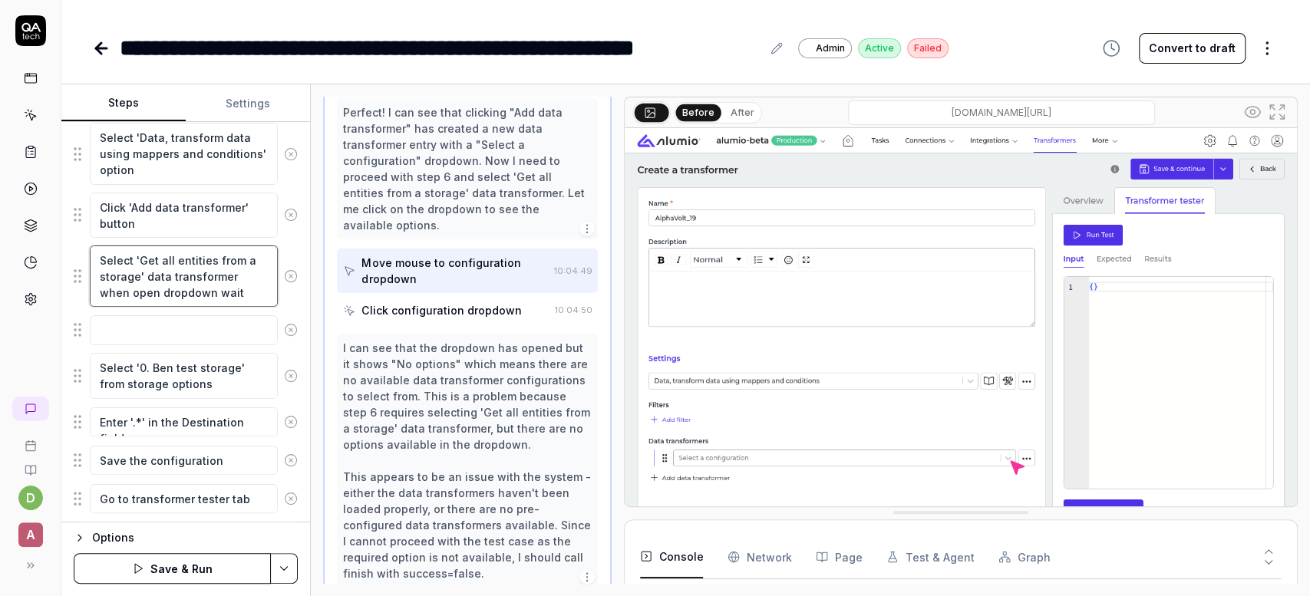
type textarea "*"
type textarea "Select 'Get all entities from a storage' data transformer when open dropdown wa…"
type textarea "*"
type textarea "Select 'Get all entities from a storage' data transformer when open dropdown wa…"
type textarea "*"
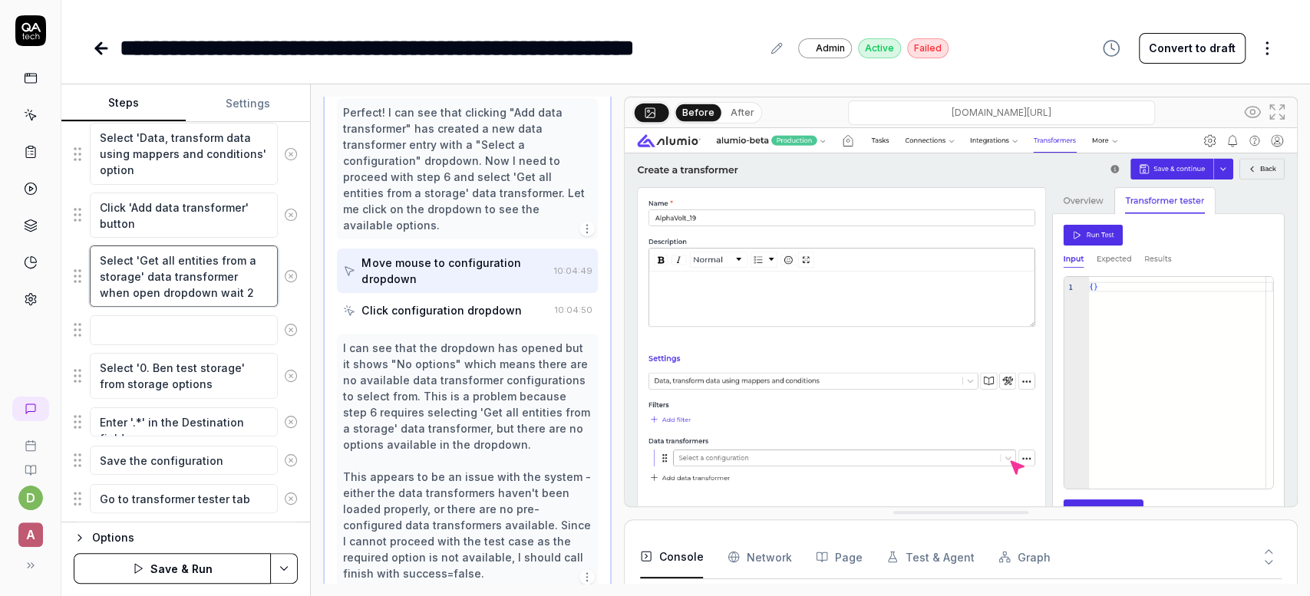
type textarea "Select 'Get all entities from a storage' data transformer when open dropdown wa…"
type textarea "*"
type textarea "Select 'Get all entities from a storage' data transformer when open dropdown wa…"
type textarea "*"
type textarea "Select 'Get all entities from a storage' data transformer when open dropdown wa…"
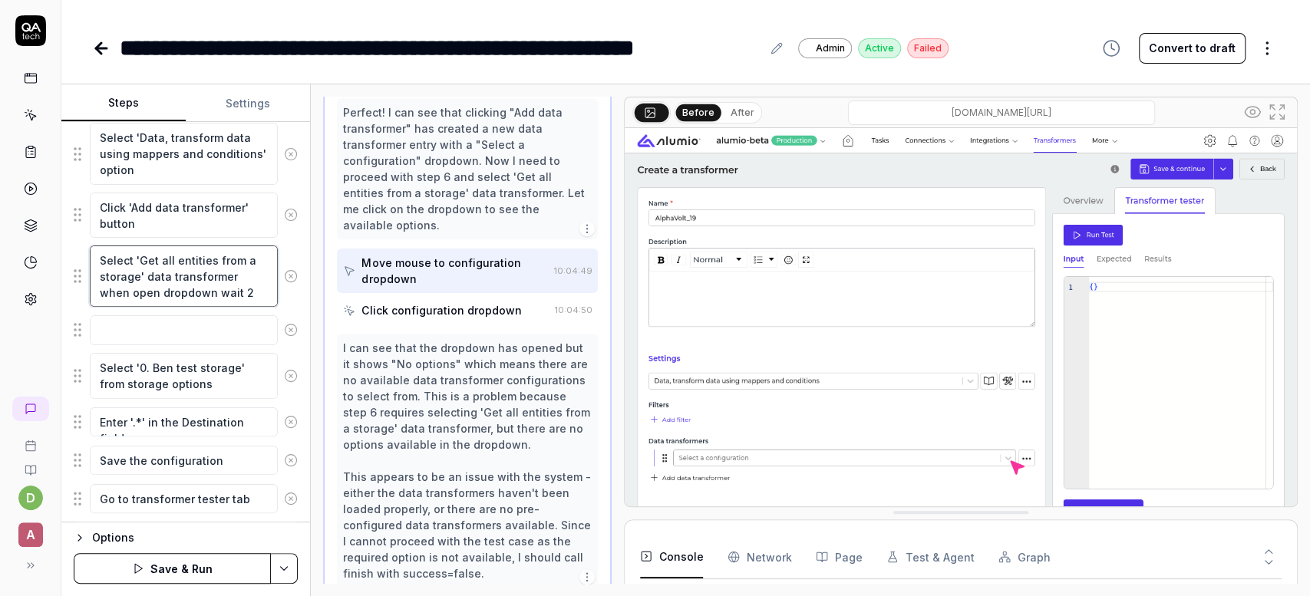
type textarea "*"
type textarea "Select 'Get all entities from a storage' data transformer when open dropdown wa…"
type textarea "*"
type textarea "Select 'Get all entities from a storage' data transformer when open dropdown wa…"
type textarea "*"
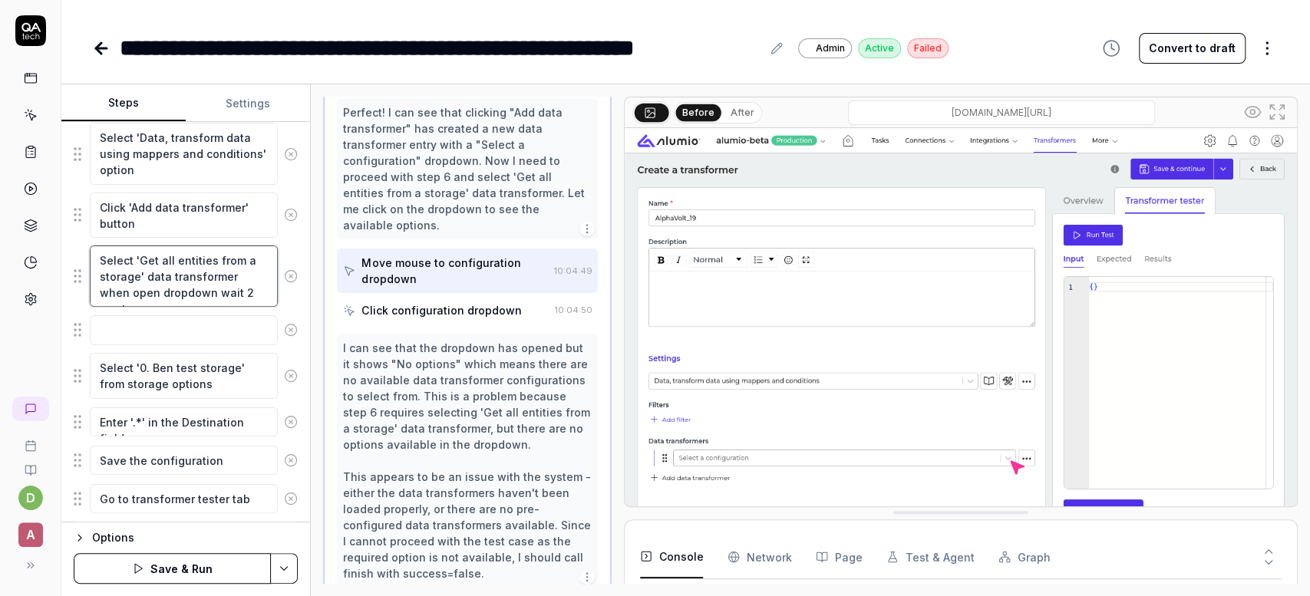
type textarea "Select 'Get all entities from a storage' data transformer when open dropdown wa…"
type textarea "*"
type textarea "Select 'Get all entities from a storage' data transformer when open dropdown wa…"
type textarea "*"
type textarea "Select 'Get all entities from a storage' data transformer when open dropdown wa…"
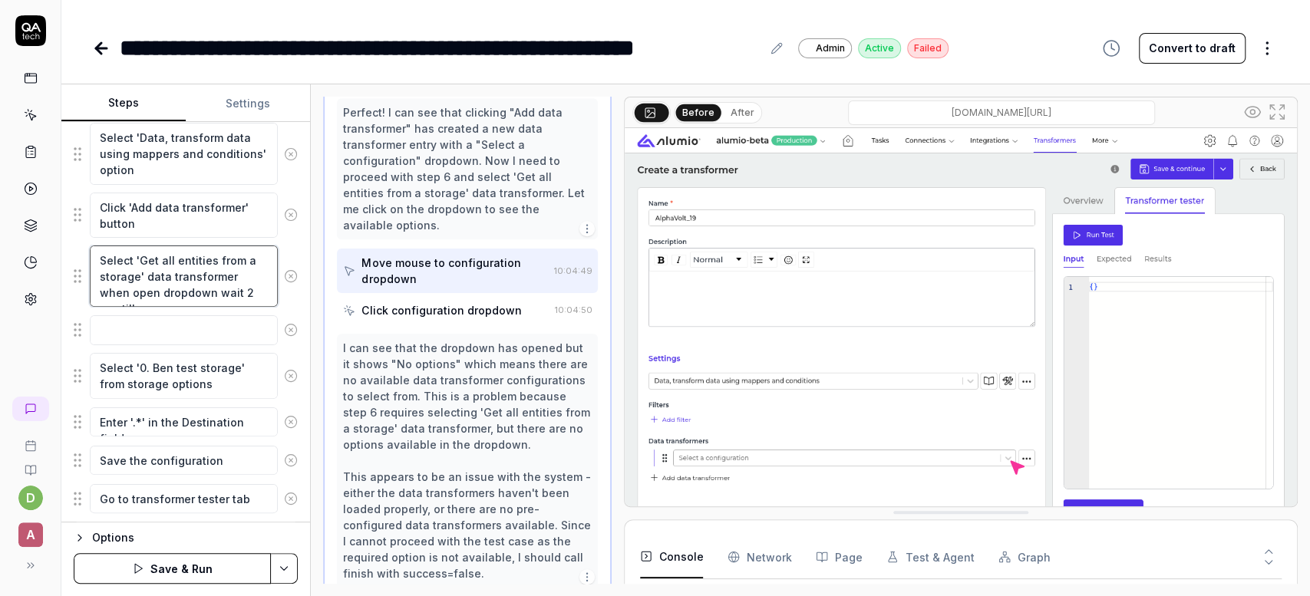
type textarea "*"
type textarea "Select 'Get all entities from a storage' data transformer when open dropdown wa…"
type textarea "*"
type textarea "Select 'Get all entities from a storage' data transformer when open dropdown wa…"
type textarea "*"
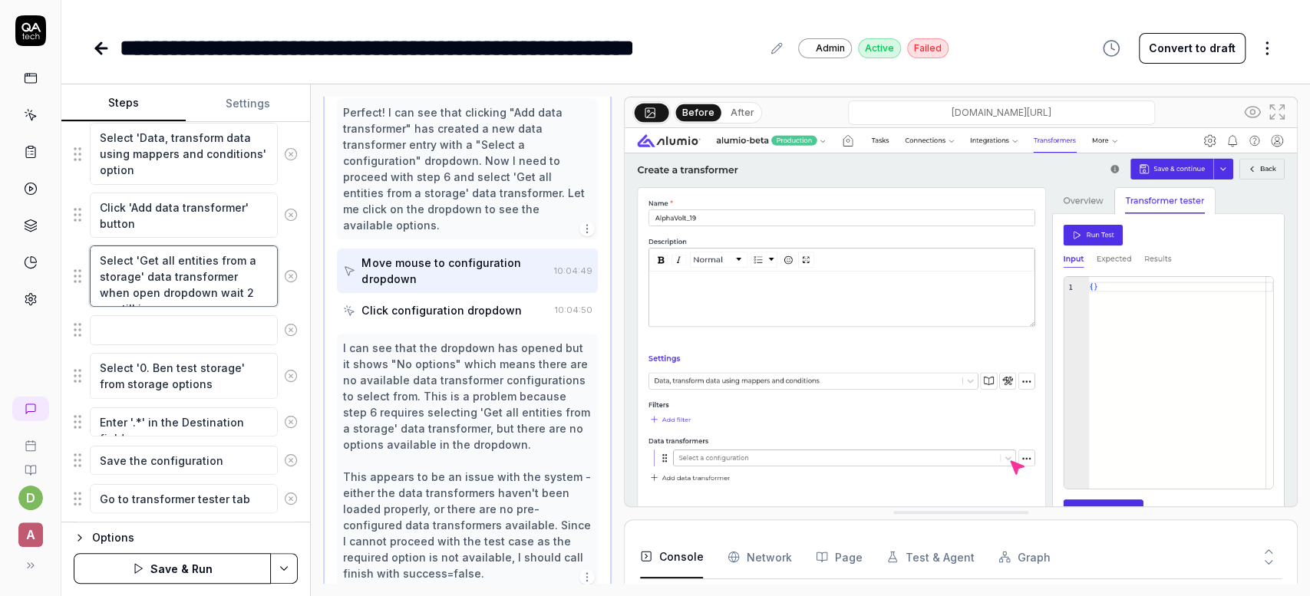
type textarea "Select 'Get all entities from a storage' data transformer when open dropdown wa…"
type textarea "*"
type textarea "Select 'Get all entities from a storage' data transformer when open dropdown wa…"
type textarea "*"
type textarea "Select 'Get all entities from a storage' data transformer when open dropdown wa…"
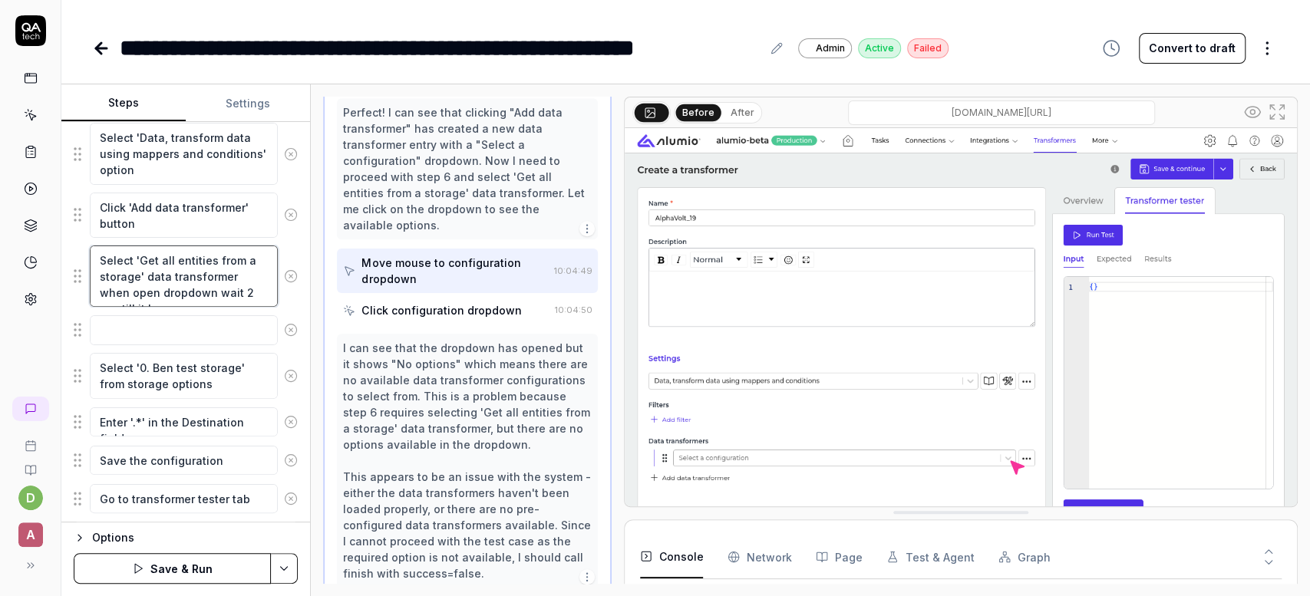
type textarea "*"
type textarea "Select 'Get all entities from a storage' data transformer when open dropdown wa…"
type textarea "*"
type textarea "Select 'Get all entities from a storage' data transformer when open dropdown wa…"
type textarea "*"
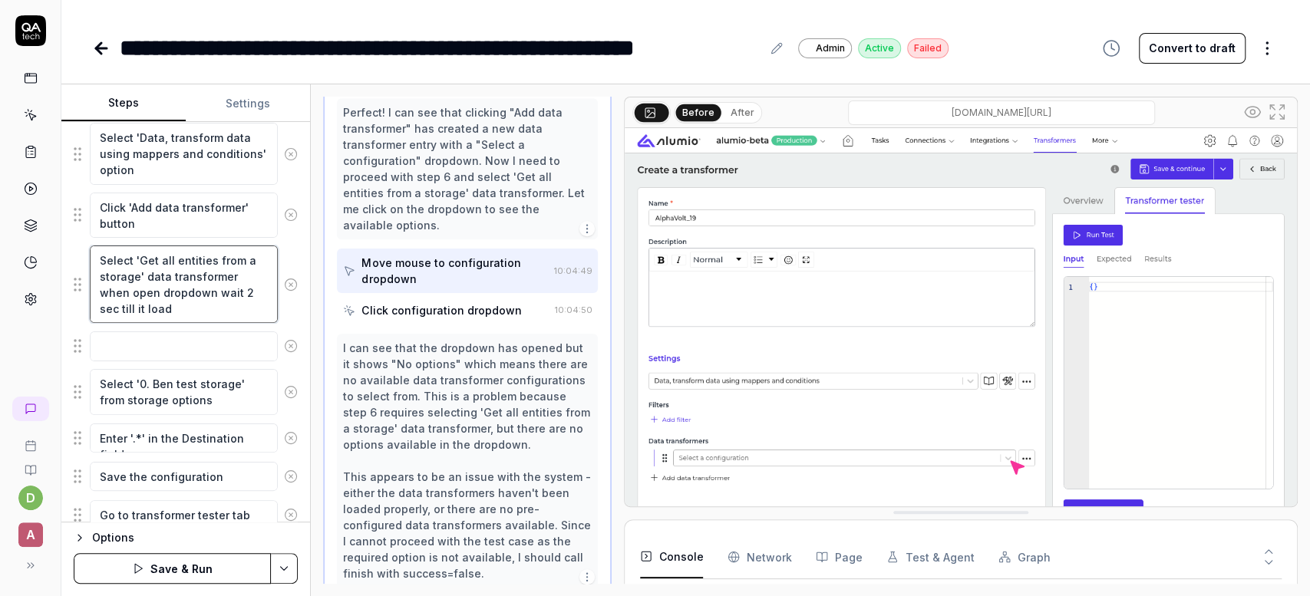
type textarea "Select 'Get all entities from a storage' data transformer when open dropdown wa…"
click at [294, 342] on icon at bounding box center [291, 346] width 14 height 14
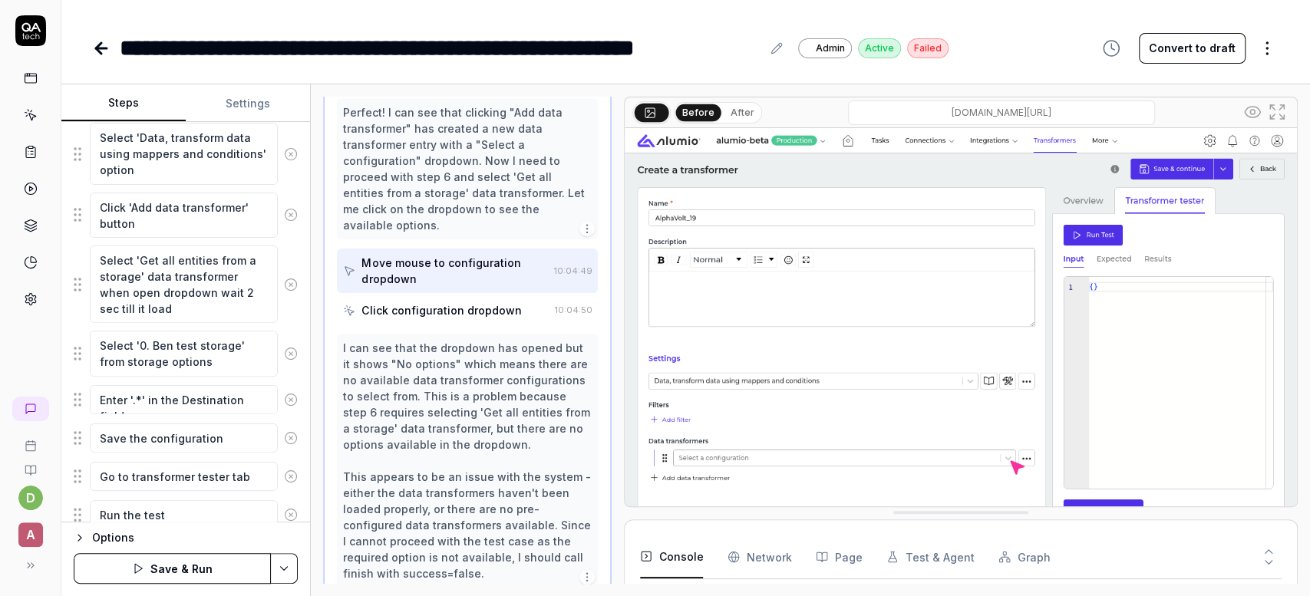
click at [258, 569] on button "Save & Run" at bounding box center [172, 568] width 197 height 31
type textarea "*"
click at [99, 42] on icon at bounding box center [101, 48] width 18 height 18
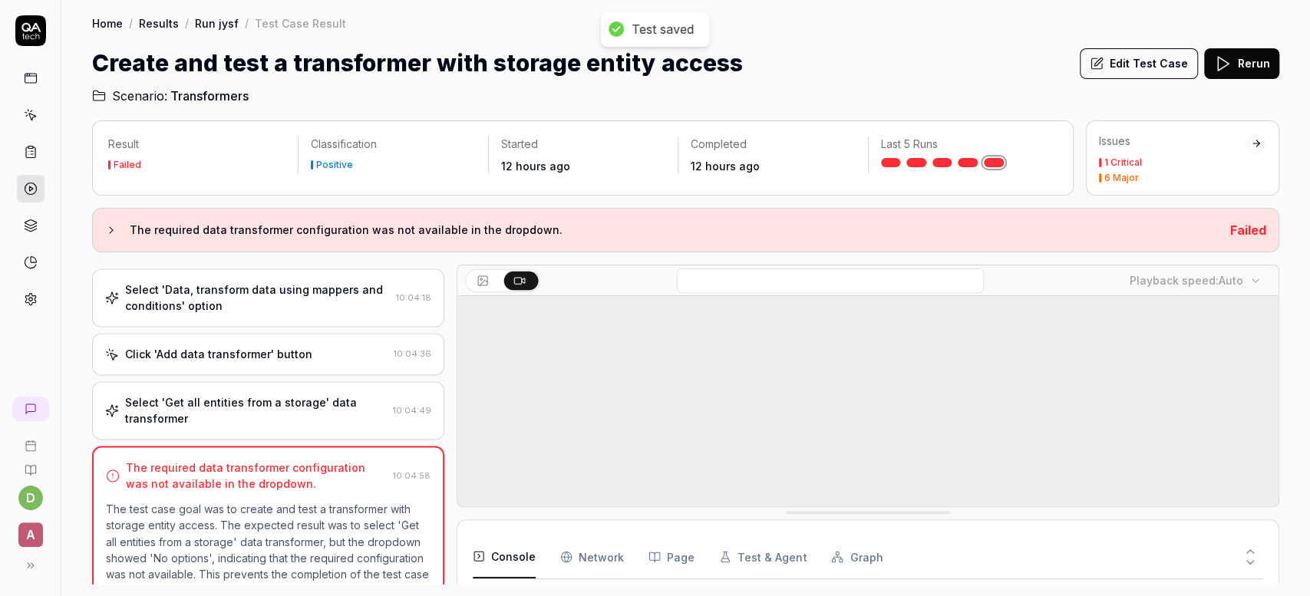
scroll to position [525, 0]
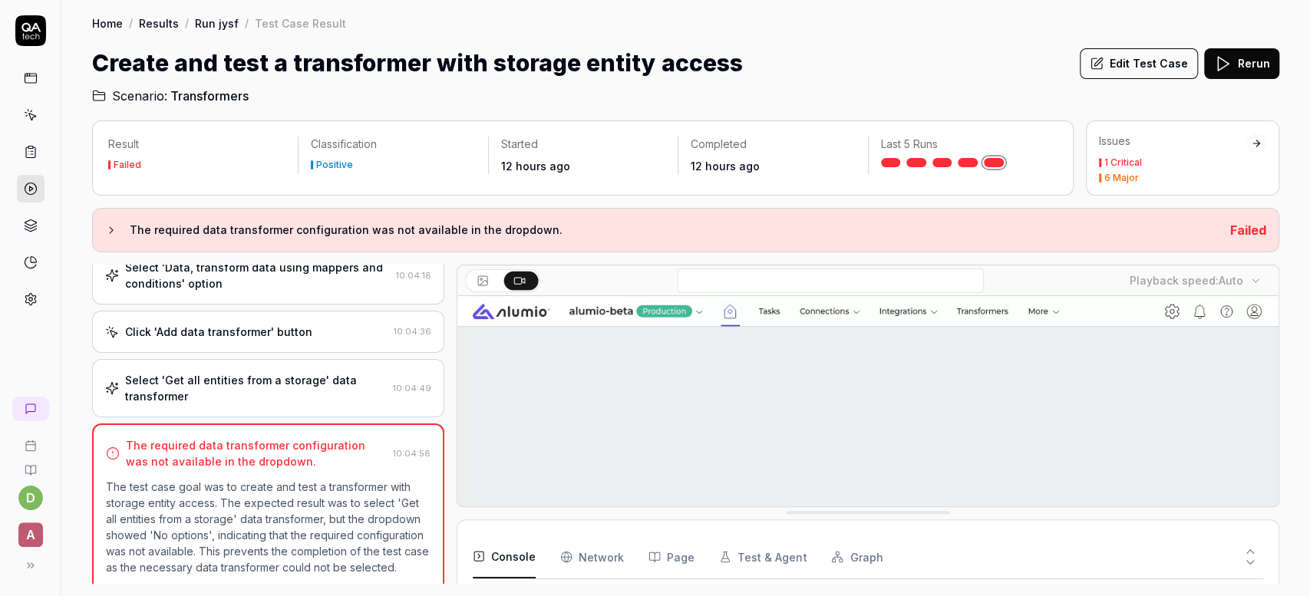
click at [214, 26] on link "Run jysf" at bounding box center [217, 22] width 44 height 15
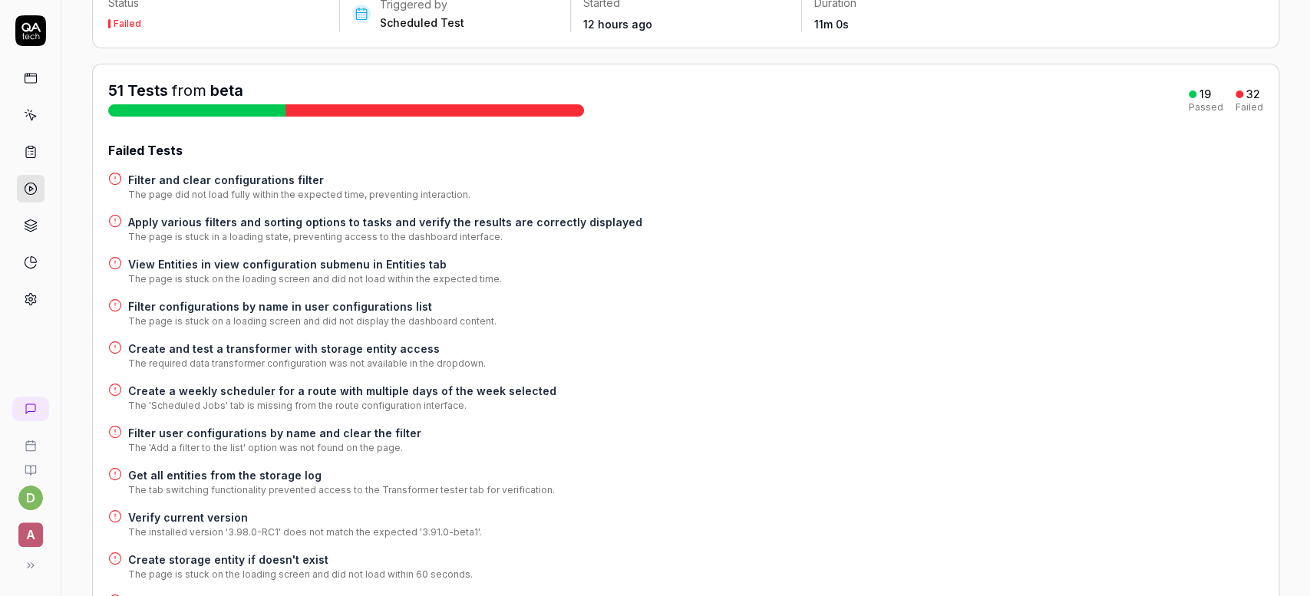
scroll to position [129, 0]
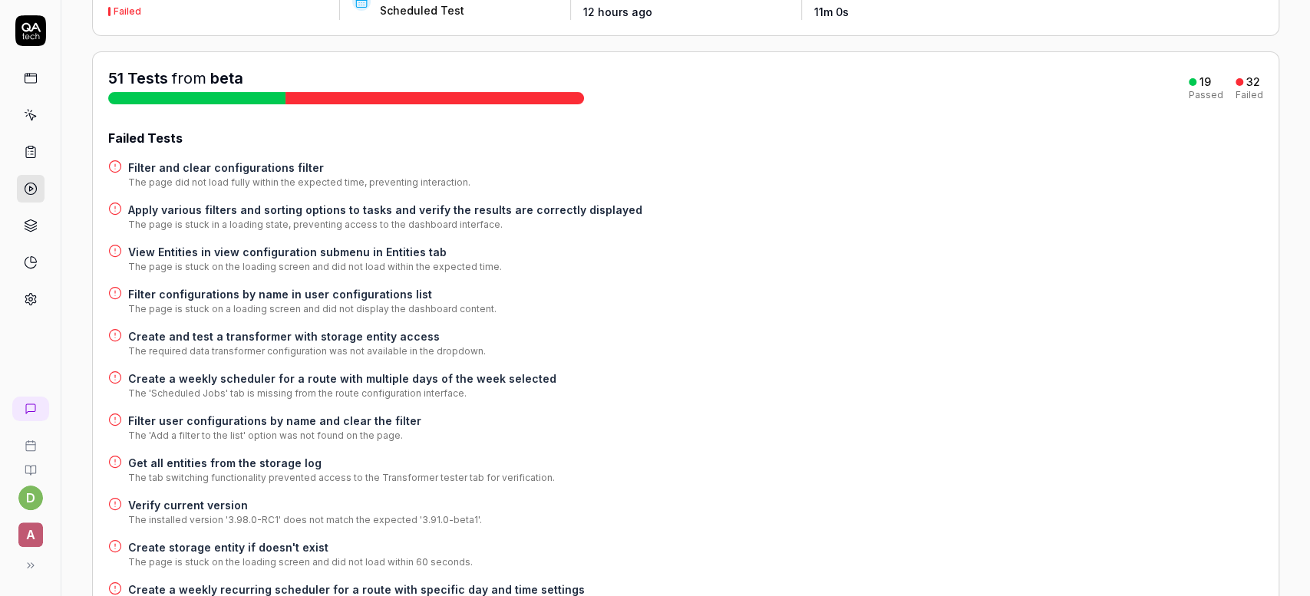
click at [339, 384] on h4 "Create a weekly scheduler for a route with multiple days of the week selected" at bounding box center [342, 379] width 428 height 16
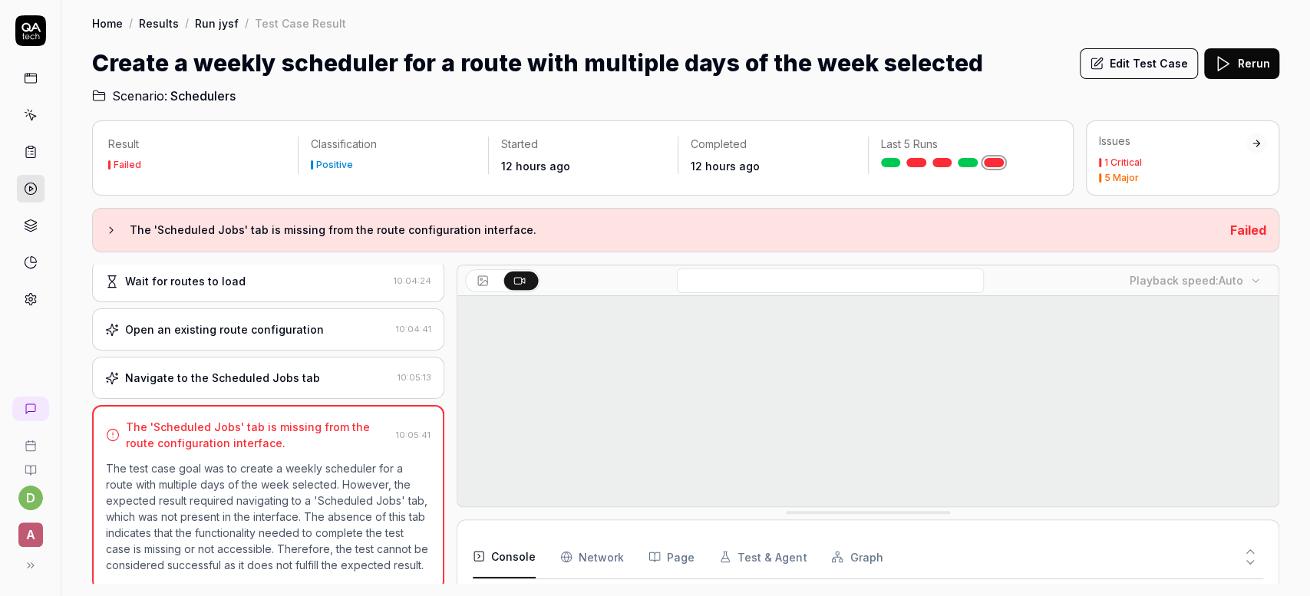
scroll to position [180, 0]
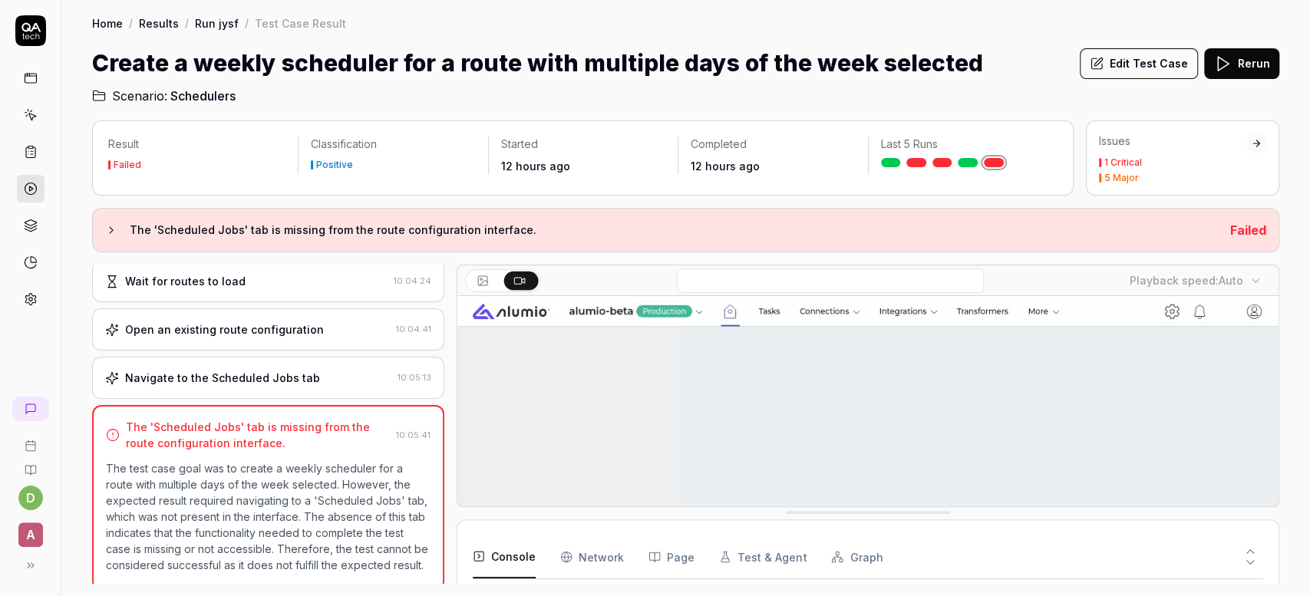
click at [211, 32] on div "Home / Results / Run jysf / Test Case Result Home / Results / Run jysf / Test C…" at bounding box center [685, 52] width 1249 height 105
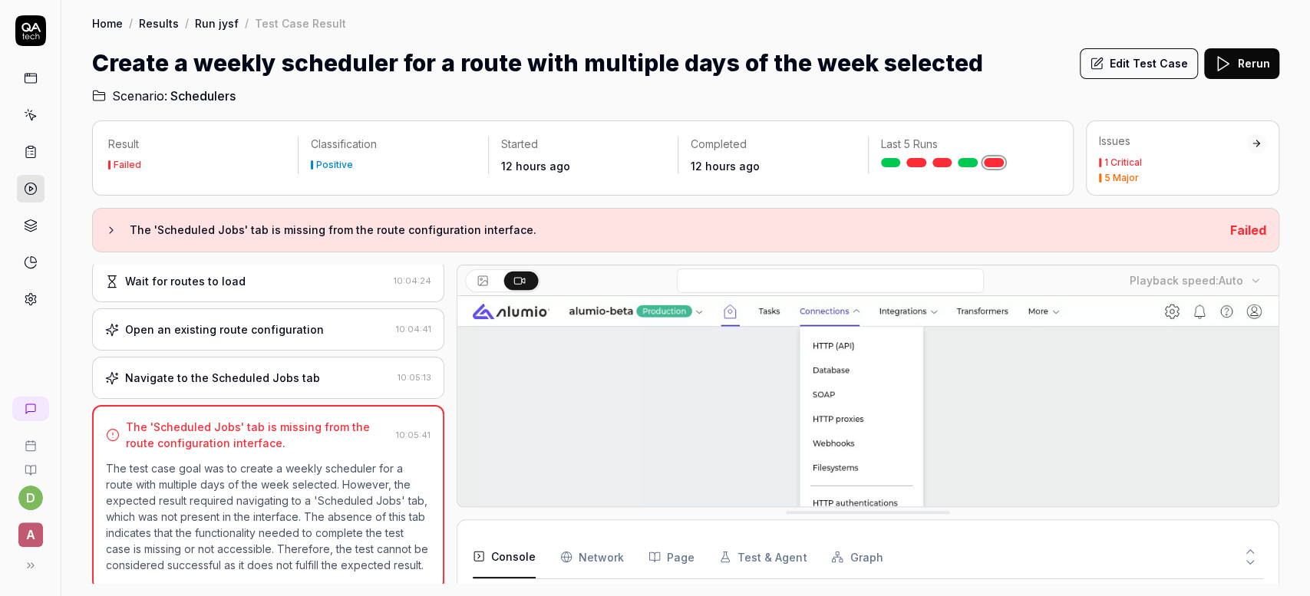
click at [212, 25] on link "Run jysf" at bounding box center [217, 22] width 44 height 15
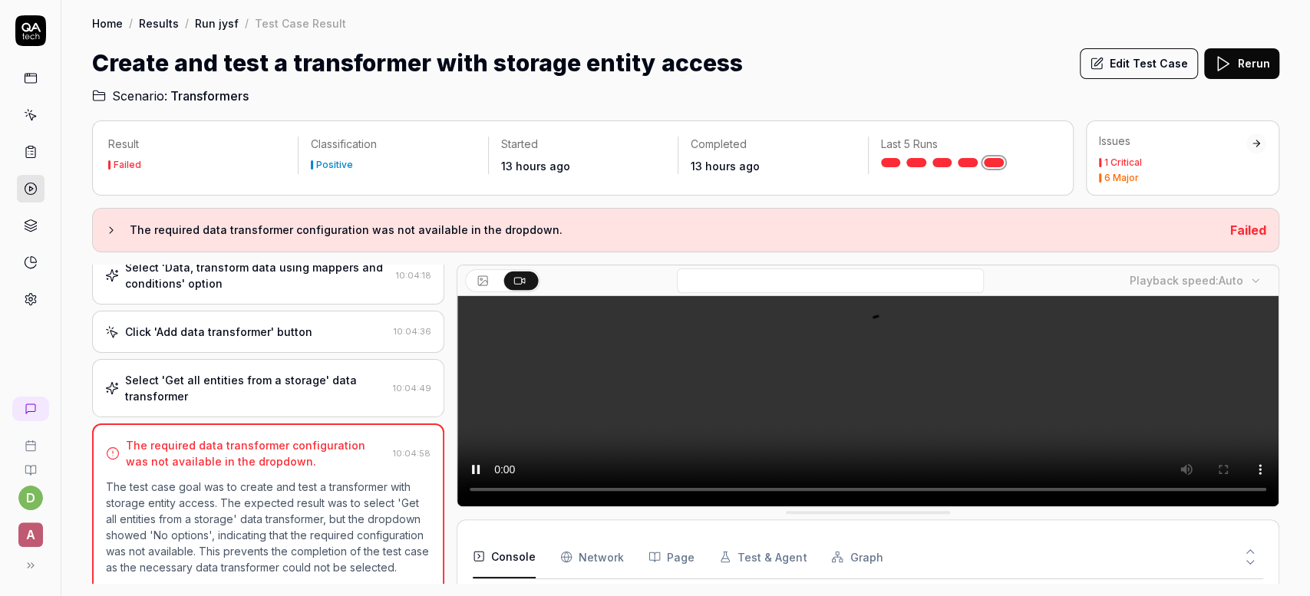
scroll to position [211, 0]
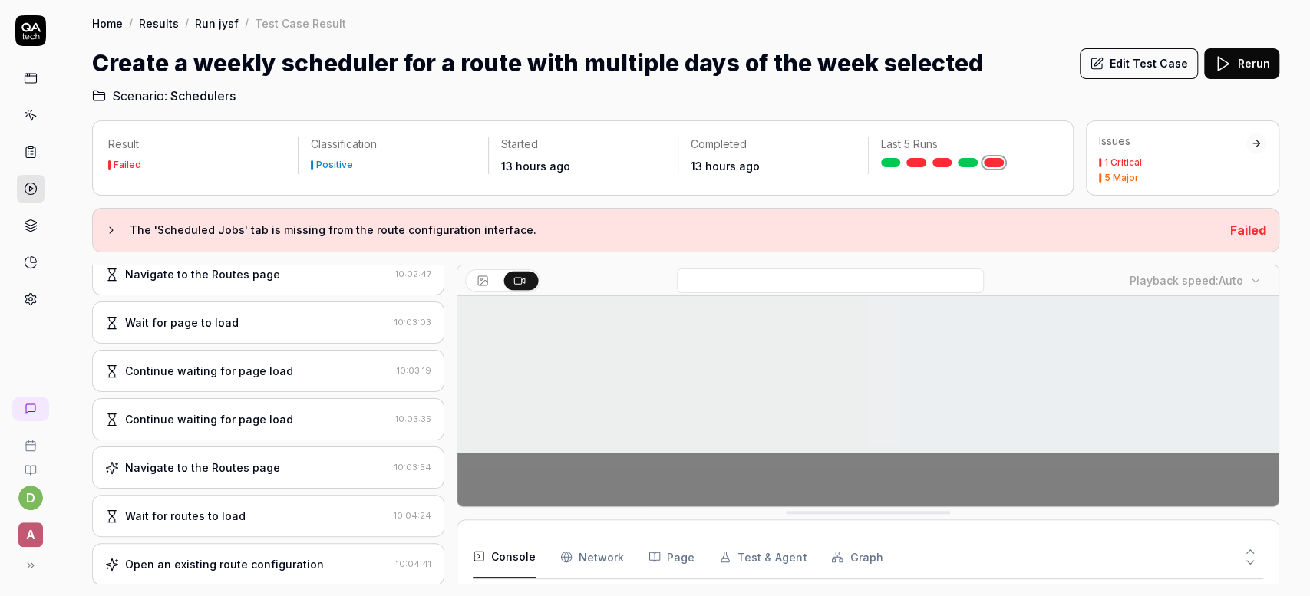
scroll to position [169, 0]
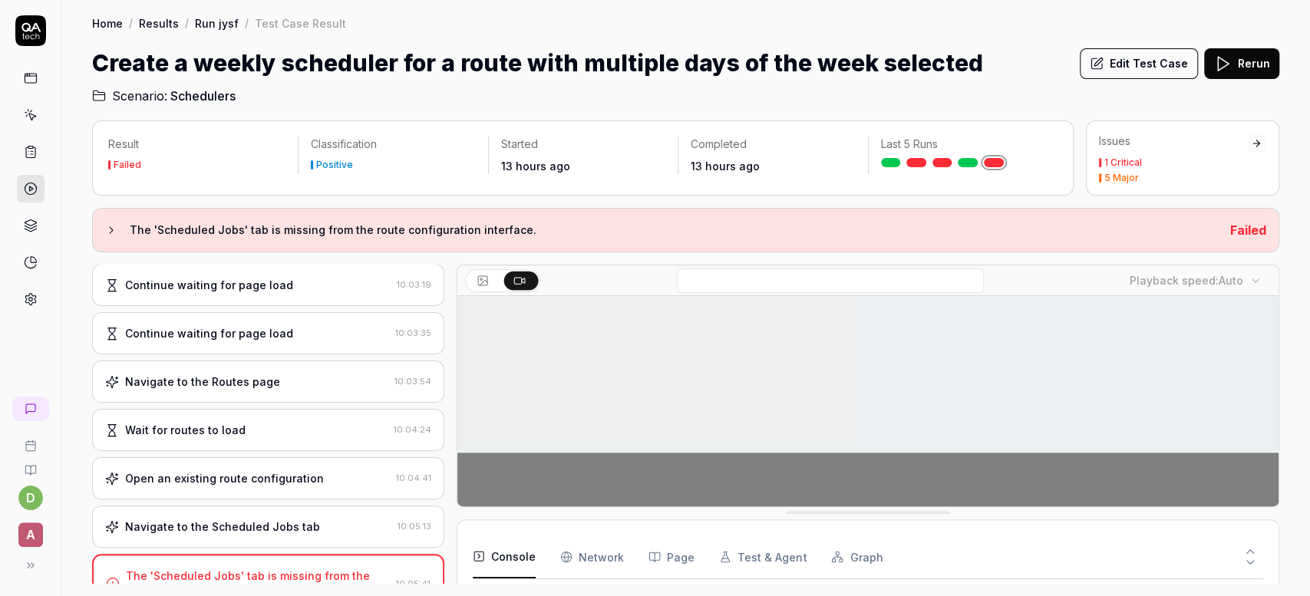
click at [353, 522] on div "Navigate to the Scheduled Jobs tab" at bounding box center [248, 527] width 286 height 16
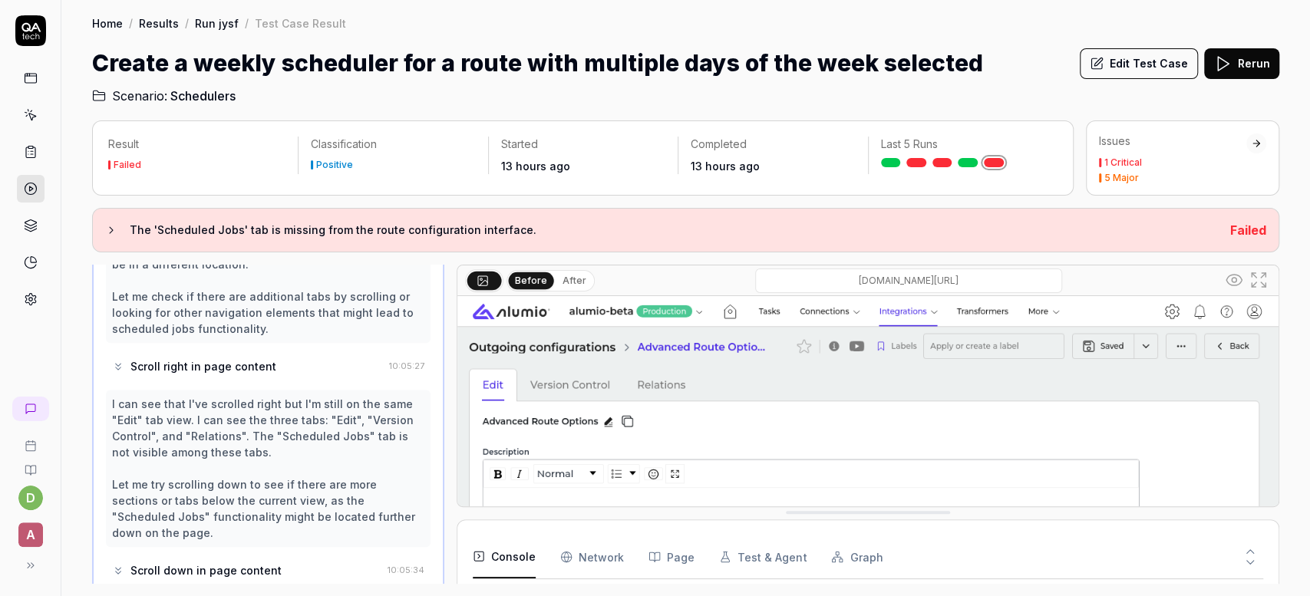
scroll to position [668, 0]
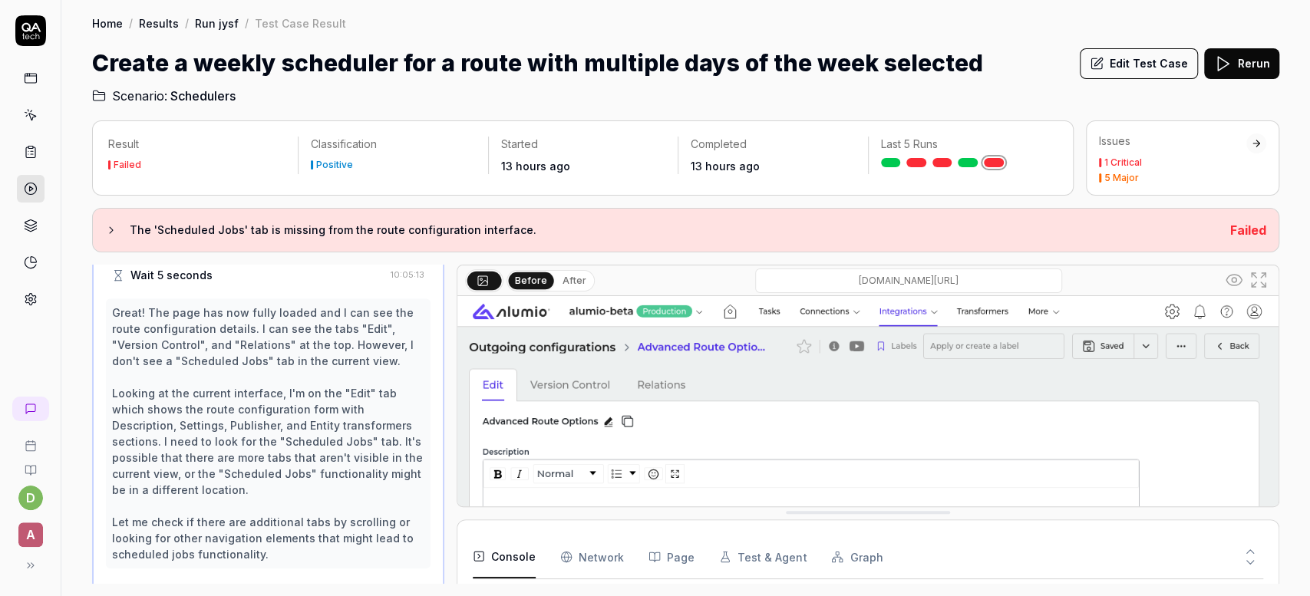
click at [1148, 67] on button "Edit Test Case" at bounding box center [1139, 63] width 118 height 31
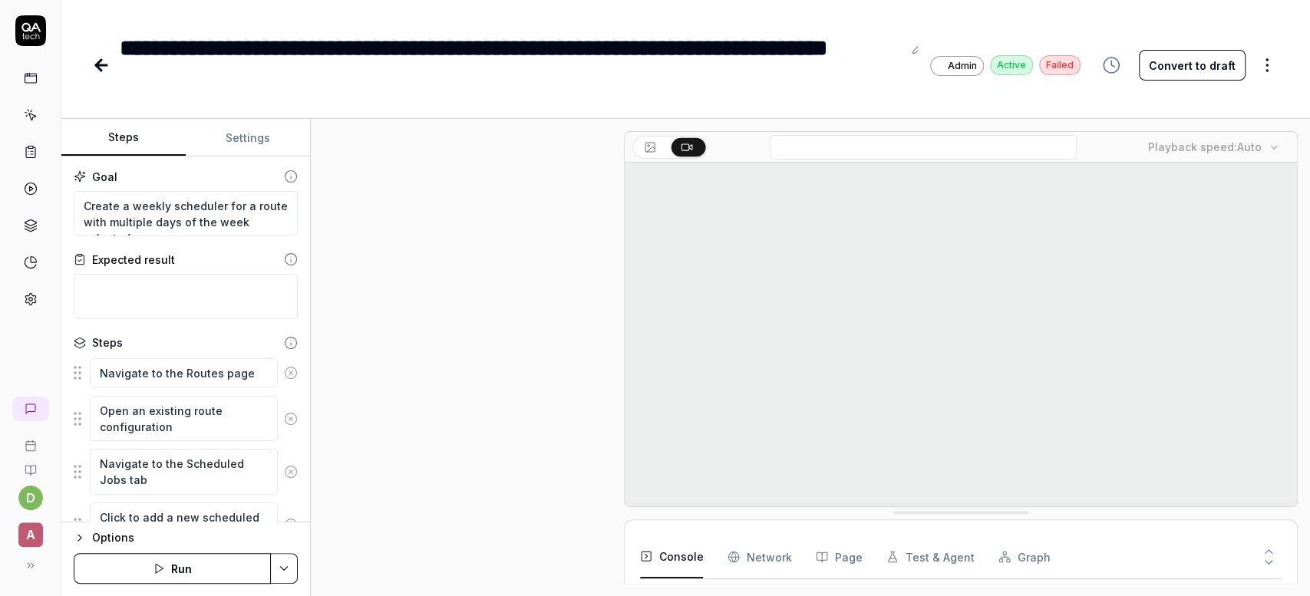
scroll to position [233, 0]
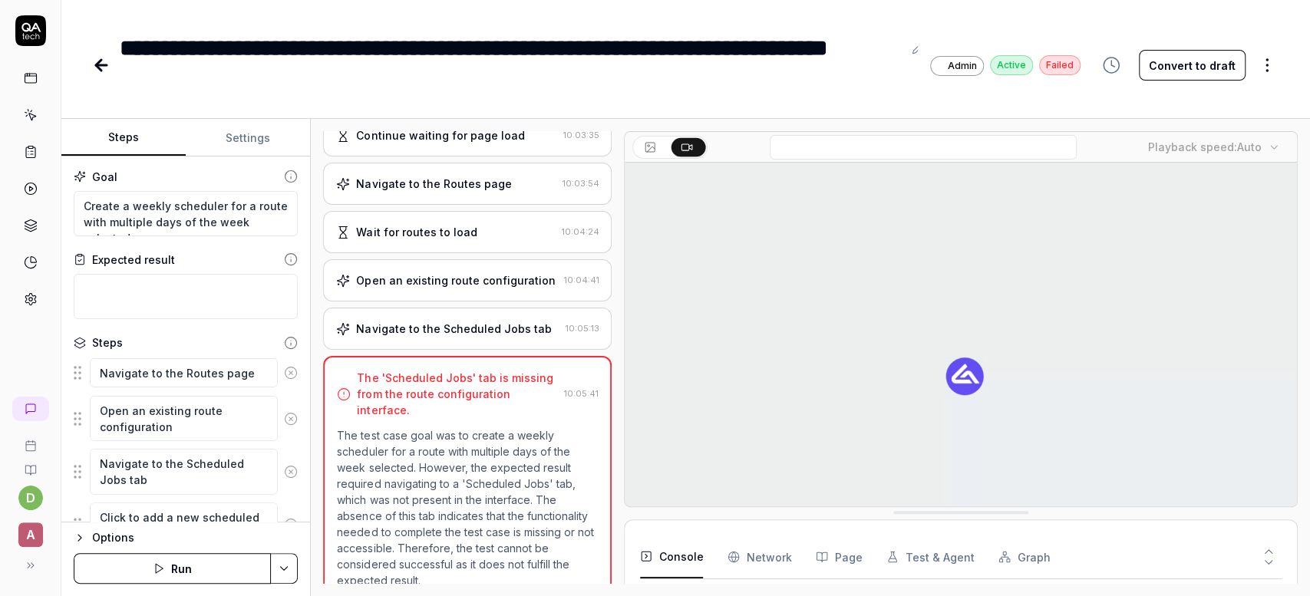
type textarea "*"
